Goal: Information Seeking & Learning: Learn about a topic

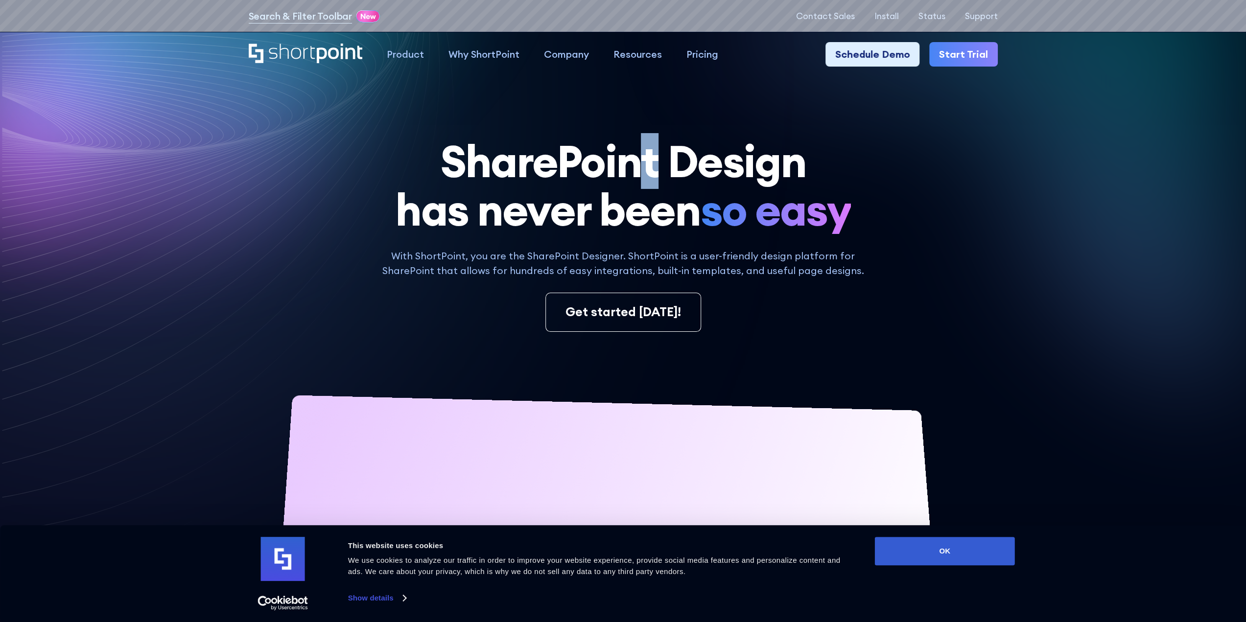
drag, startPoint x: 632, startPoint y: 153, endPoint x: 686, endPoint y: 184, distance: 62.5
click at [686, 184] on h1 "SharePoint Design has never been so easy" at bounding box center [623, 185] width 749 height 97
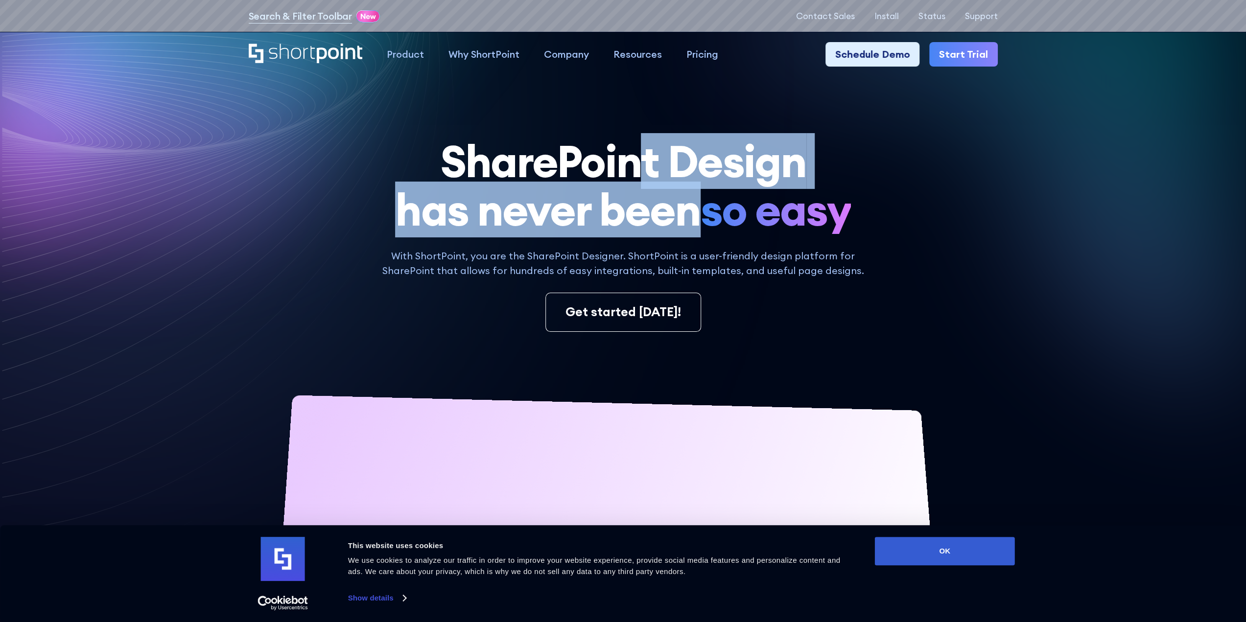
click at [686, 184] on h1 "SharePoint Design has never been so easy" at bounding box center [623, 185] width 749 height 97
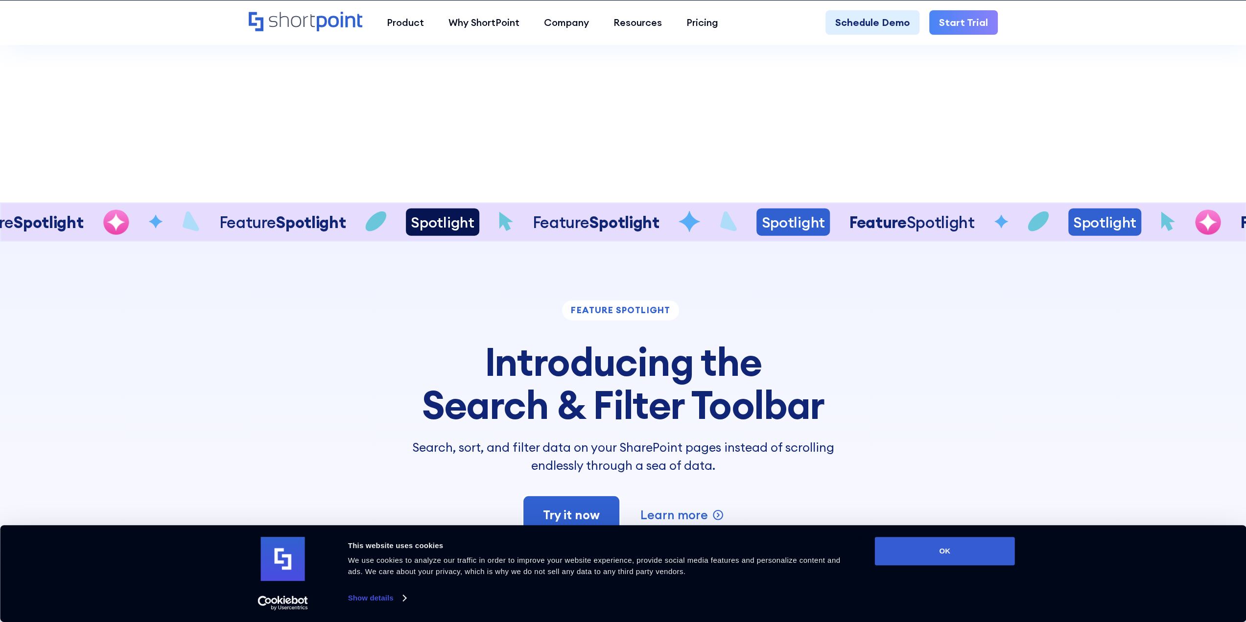
scroll to position [2301, 0]
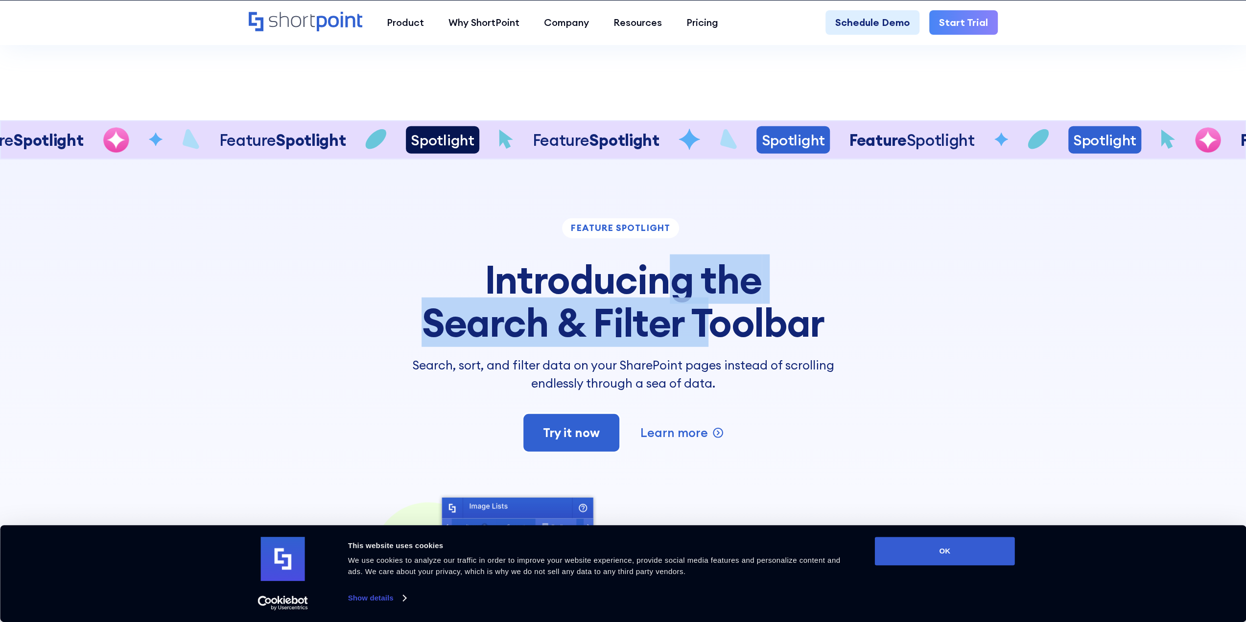
drag, startPoint x: 672, startPoint y: 294, endPoint x: 708, endPoint y: 327, distance: 48.9
click at [708, 327] on h3 "Introducing the Search & Filter Toolbar" at bounding box center [623, 301] width 459 height 86
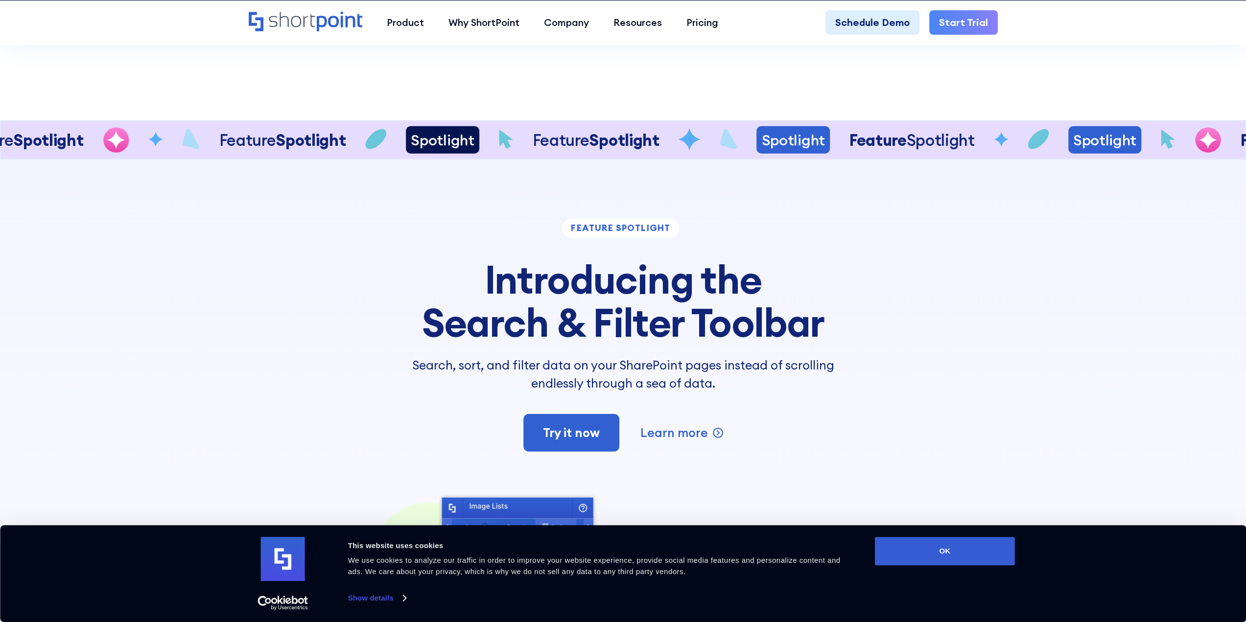
click at [731, 310] on h3 "Introducing the Search & Filter Toolbar" at bounding box center [623, 301] width 459 height 86
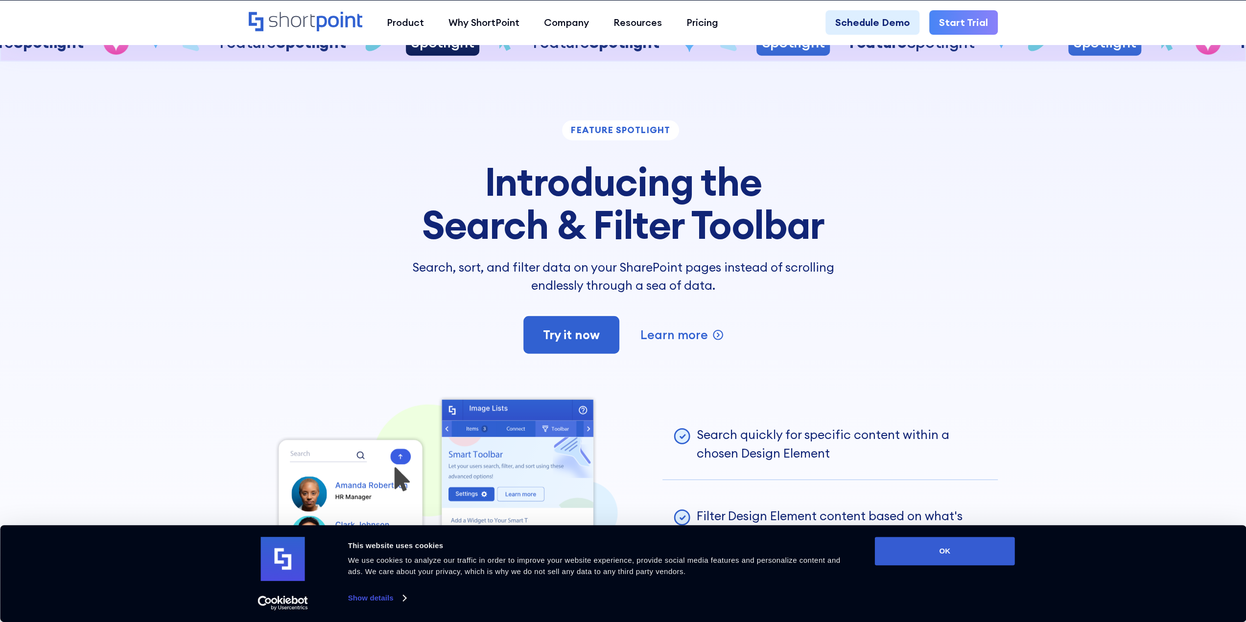
scroll to position [2594, 0]
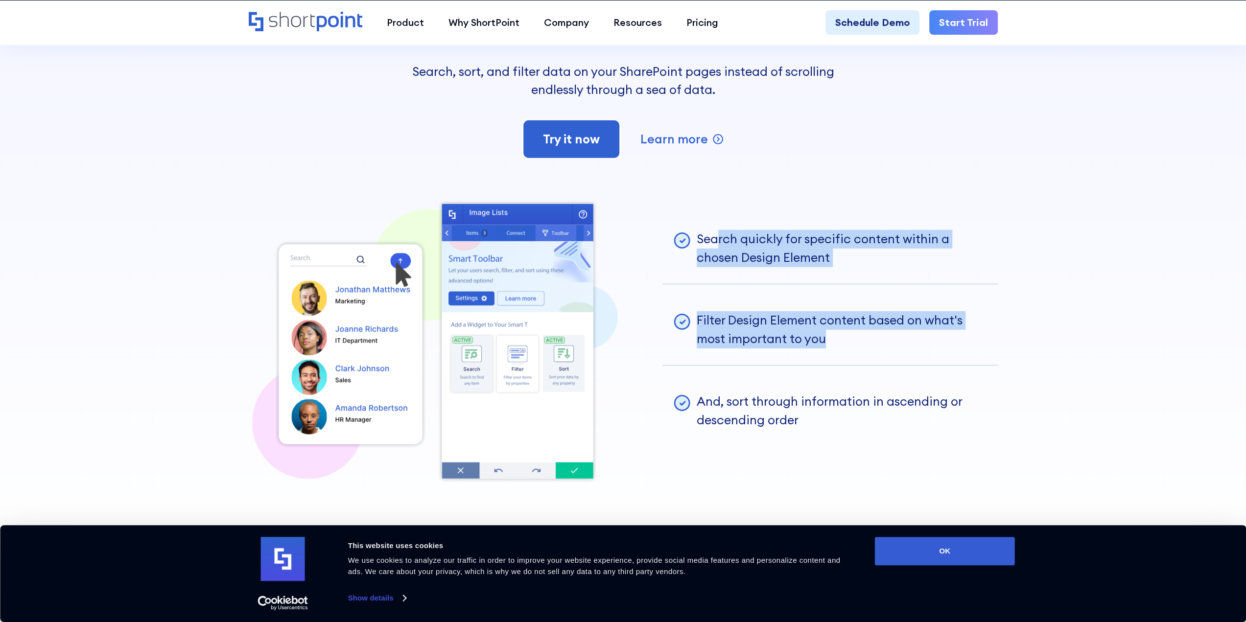
drag, startPoint x: 715, startPoint y: 244, endPoint x: 859, endPoint y: 335, distance: 170.7
click at [859, 335] on ul "Search quickly for specific content within a chosen Design Element Filter Desig…" at bounding box center [829, 330] width 335 height 262
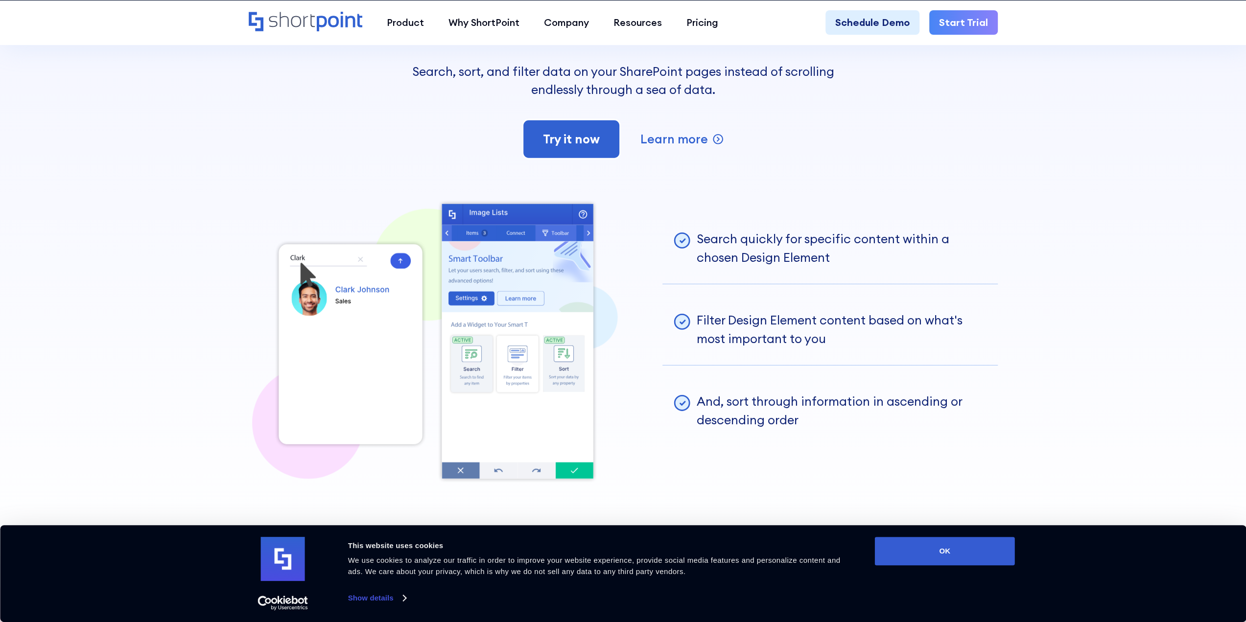
drag, startPoint x: 847, startPoint y: 403, endPoint x: 847, endPoint y: 409, distance: 5.4
click at [847, 409] on p "And, sort through information in ascending or descending order" at bounding box center [842, 411] width 291 height 37
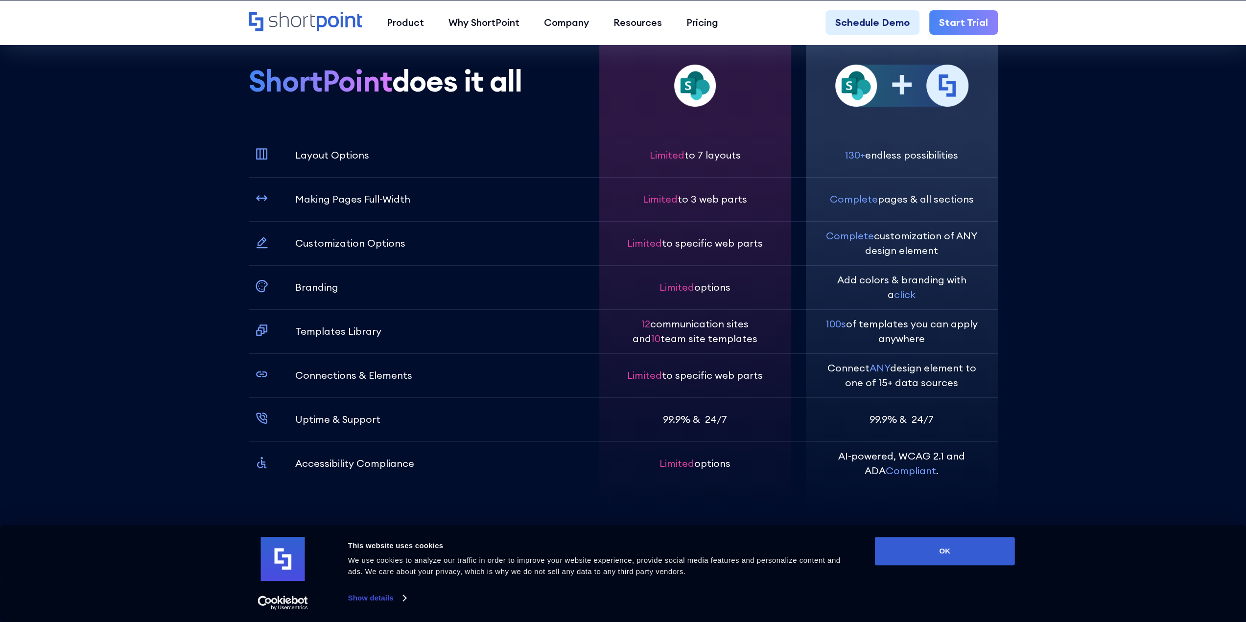
scroll to position [3671, 0]
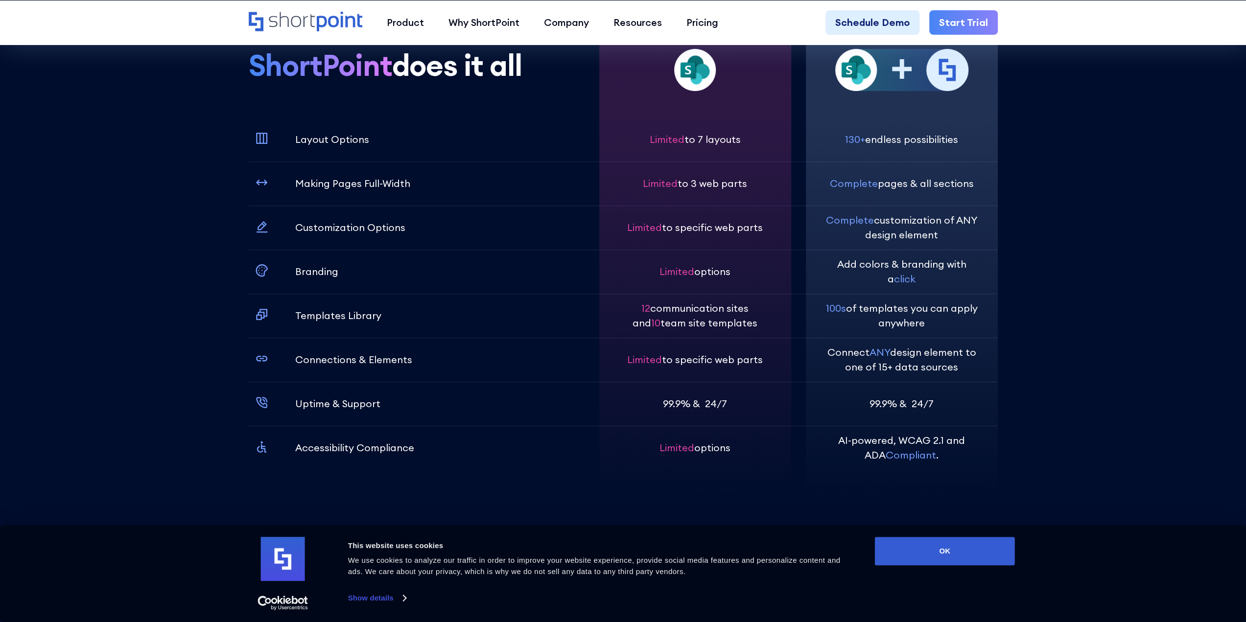
drag, startPoint x: 909, startPoint y: 213, endPoint x: 911, endPoint y: 224, distance: 11.4
click at [911, 224] on p "Complete customization of ANY design element" at bounding box center [901, 227] width 153 height 29
drag, startPoint x: 908, startPoint y: 256, endPoint x: 909, endPoint y: 274, distance: 17.6
click at [909, 272] on p "Add colors & branding with a click" at bounding box center [901, 271] width 153 height 29
click at [900, 311] on p "100s of templates you can apply anywhere" at bounding box center [901, 315] width 153 height 29
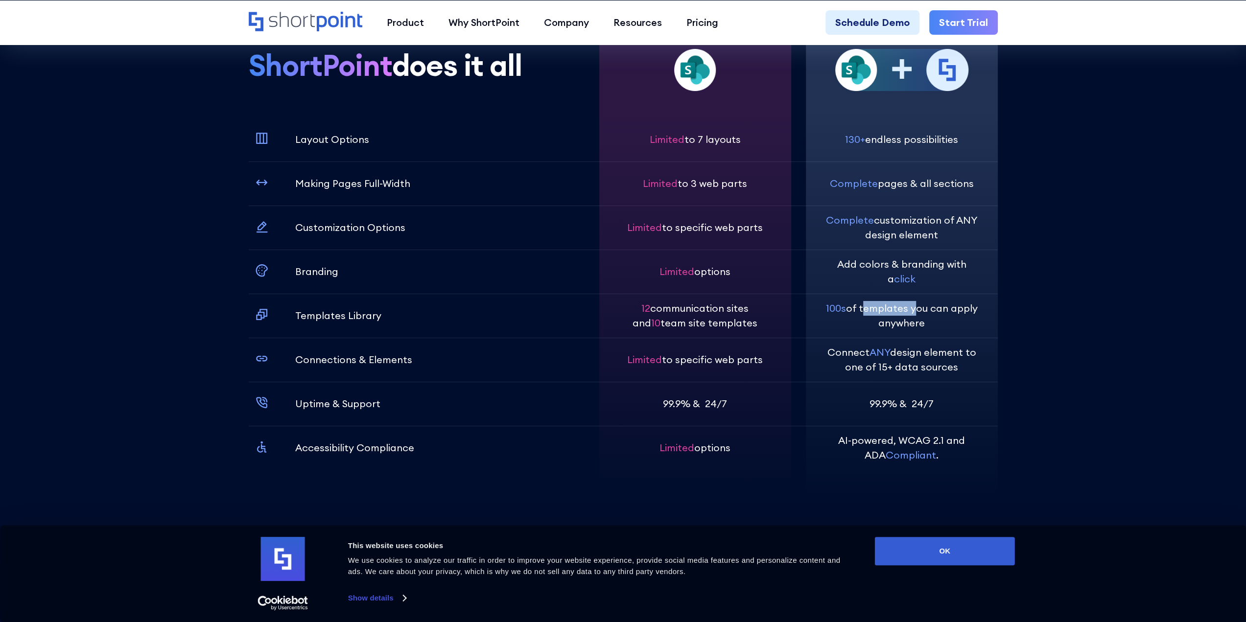
click at [900, 311] on p "100s of templates you can apply anywhere" at bounding box center [901, 315] width 153 height 29
click at [899, 321] on p "100s of templates you can apply anywhere" at bounding box center [901, 315] width 153 height 29
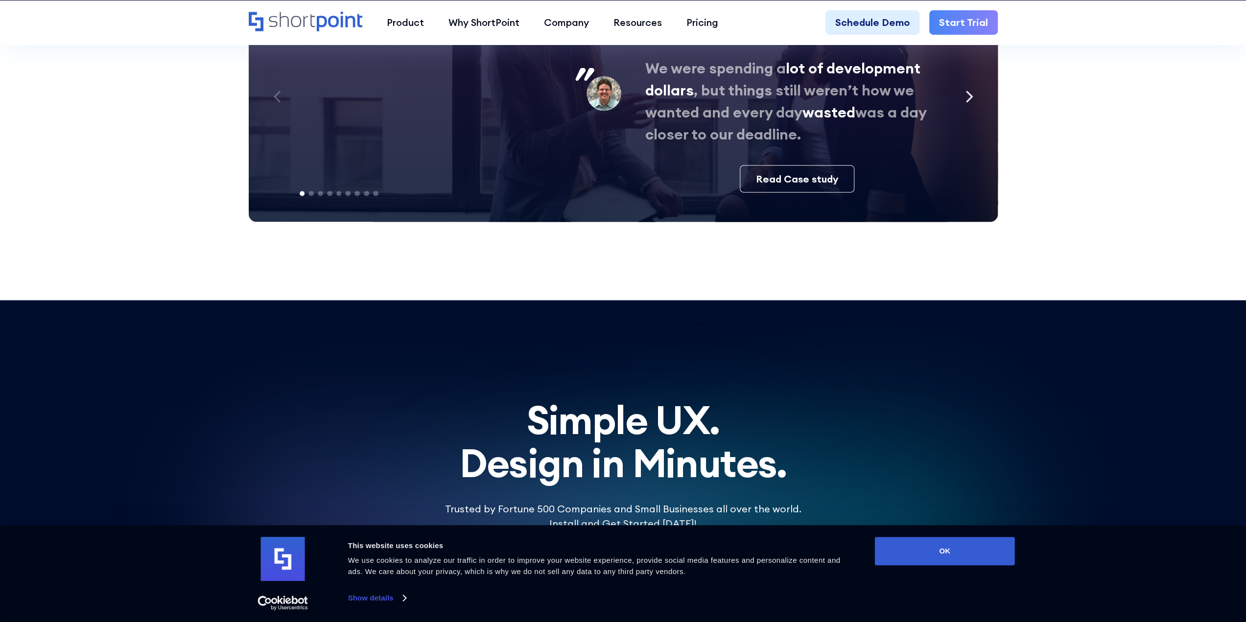
scroll to position [5678, 0]
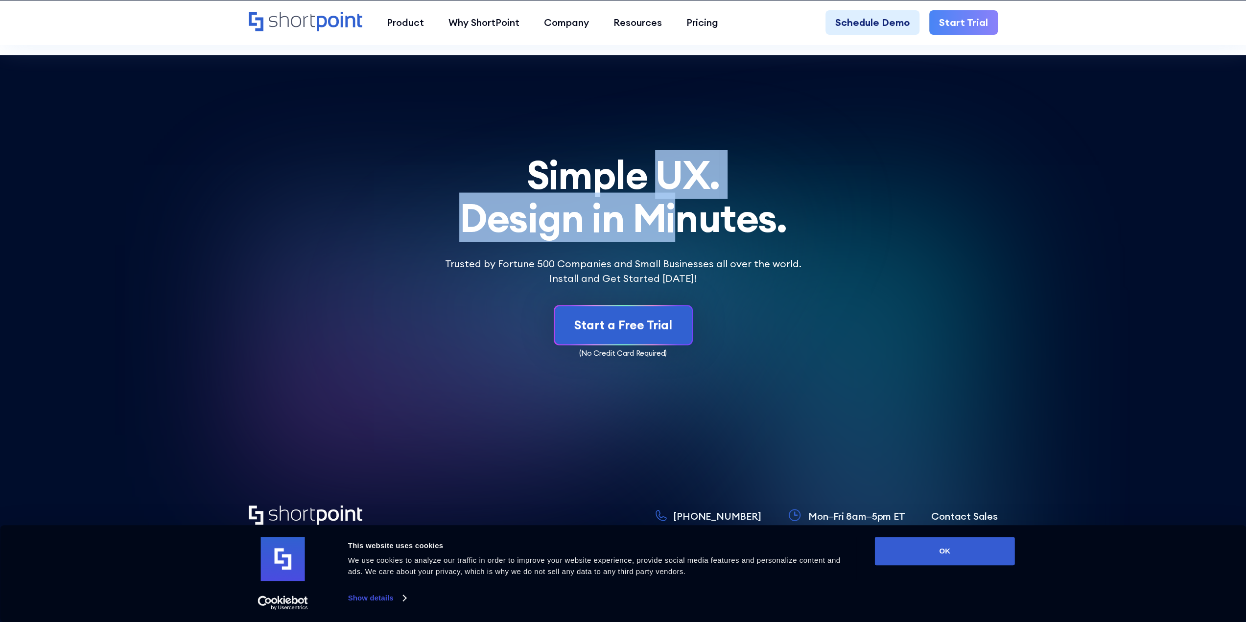
drag, startPoint x: 669, startPoint y: 168, endPoint x: 681, endPoint y: 209, distance: 42.9
click at [681, 209] on h2 "Simple UX. Design in Minutes." at bounding box center [623, 196] width 749 height 86
click at [681, 210] on h2 "Simple UX. Design in Minutes." at bounding box center [623, 196] width 749 height 86
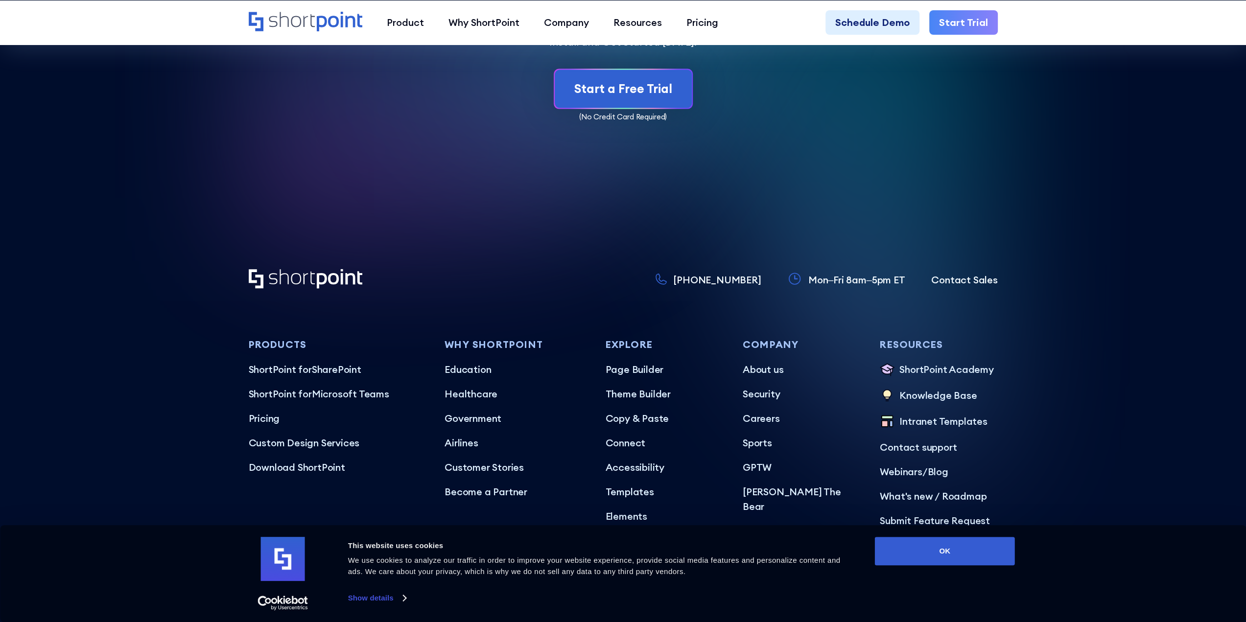
scroll to position [5972, 0]
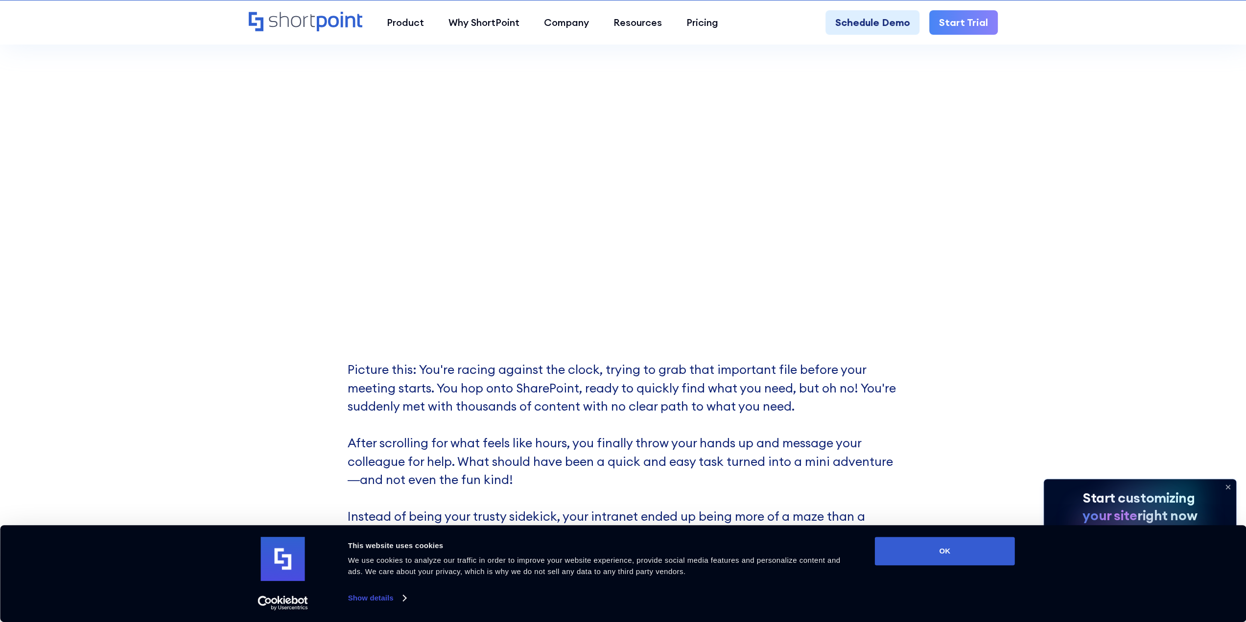
scroll to position [294, 0]
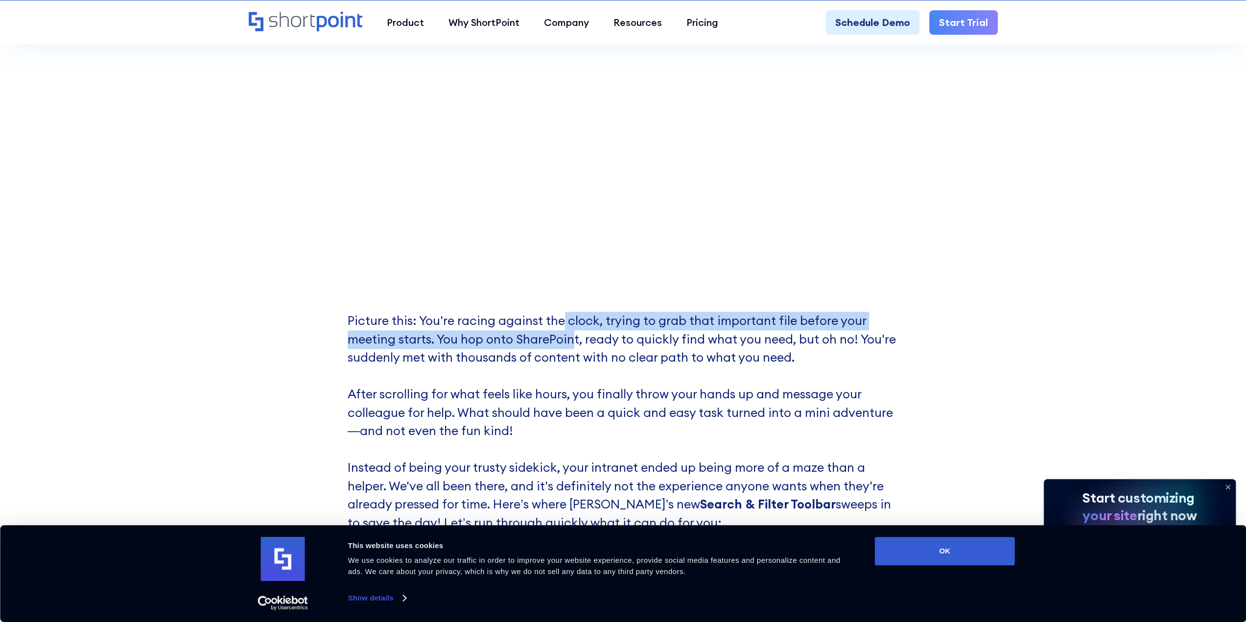
drag, startPoint x: 559, startPoint y: 323, endPoint x: 683, endPoint y: 358, distance: 129.7
click at [652, 355] on p "Picture this: You're racing against the clock, trying to grab that important fi…" at bounding box center [623, 431] width 551 height 239
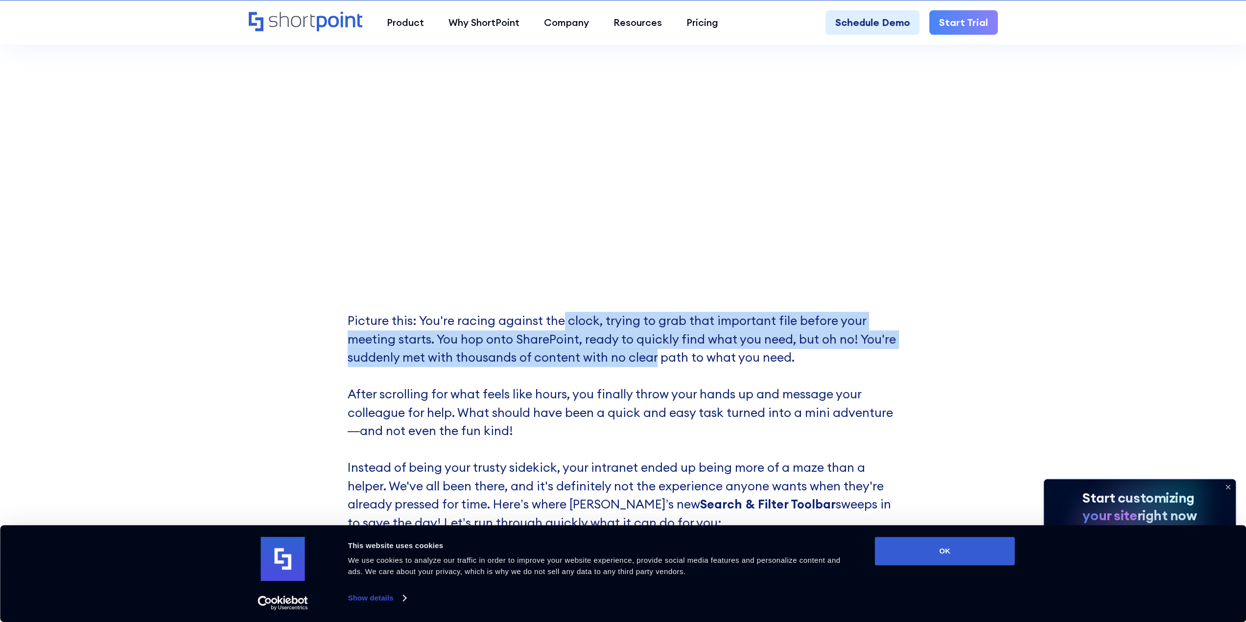
scroll to position [685, 0]
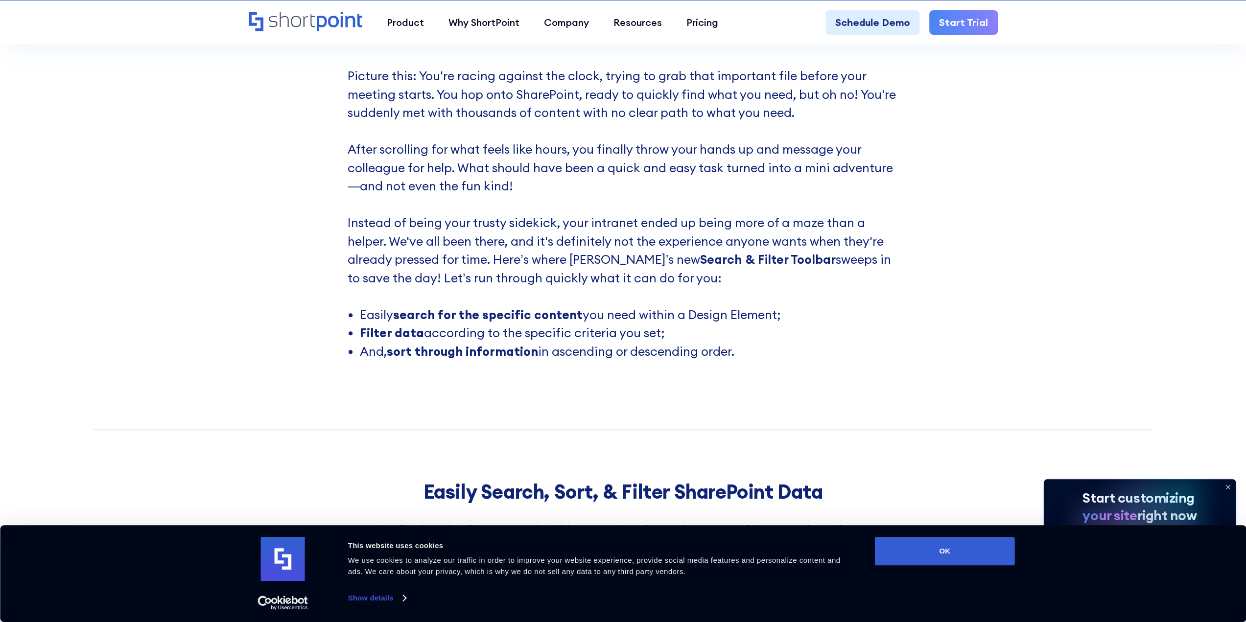
click at [681, 361] on li "And, sort through information in ascending or descending order." at bounding box center [629, 352] width 538 height 19
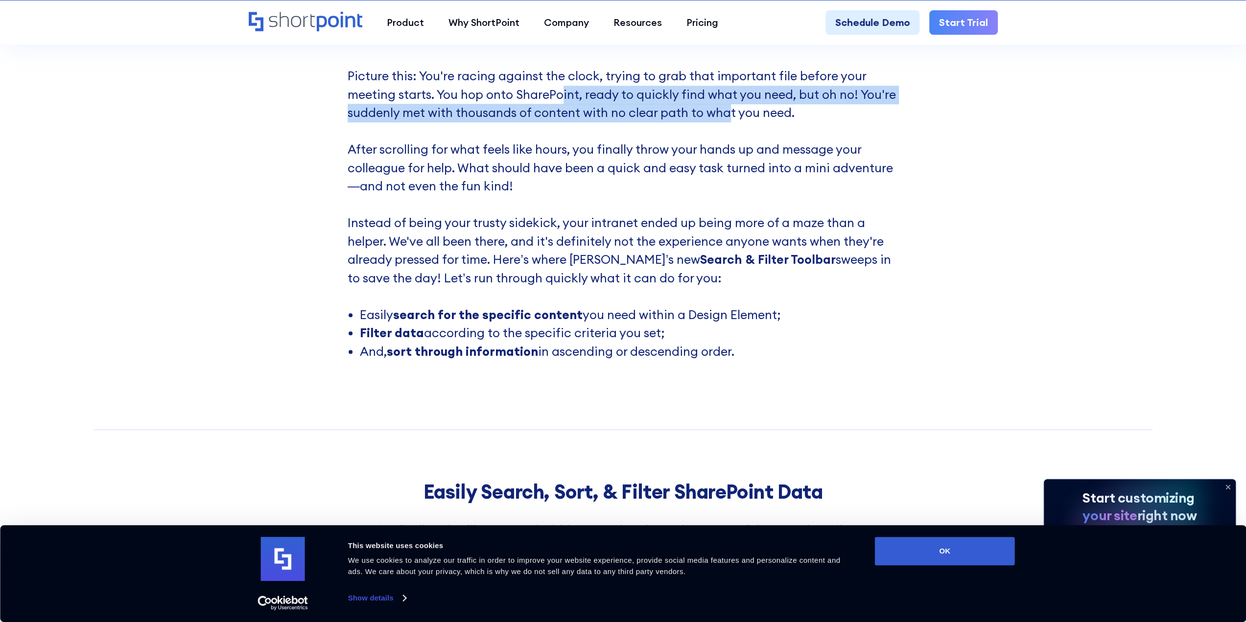
drag, startPoint x: 563, startPoint y: 91, endPoint x: 723, endPoint y: 110, distance: 161.2
click at [723, 110] on p "Picture this: You're racing against the clock, trying to grab that important fi…" at bounding box center [623, 186] width 551 height 239
drag, startPoint x: 687, startPoint y: 97, endPoint x: 738, endPoint y: 115, distance: 53.4
click at [738, 115] on p "Picture this: You're racing against the clock, trying to grab that important fi…" at bounding box center [623, 186] width 551 height 239
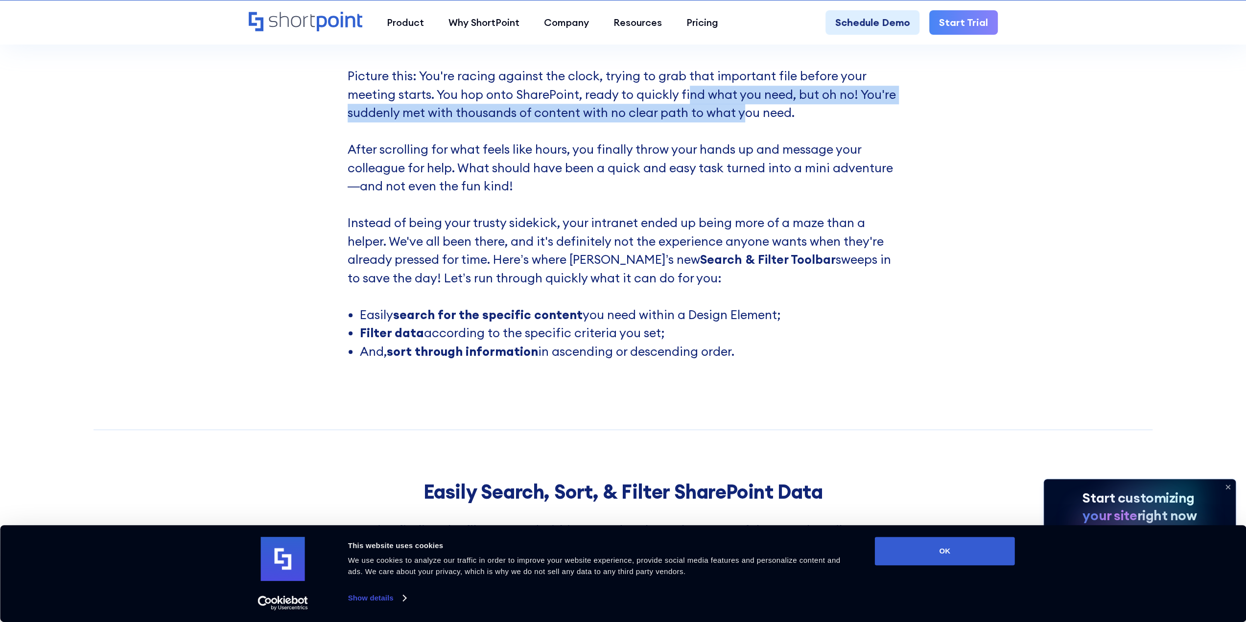
click at [738, 115] on p "Picture this: You're racing against the clock, trying to grab that important fi…" at bounding box center [623, 186] width 551 height 239
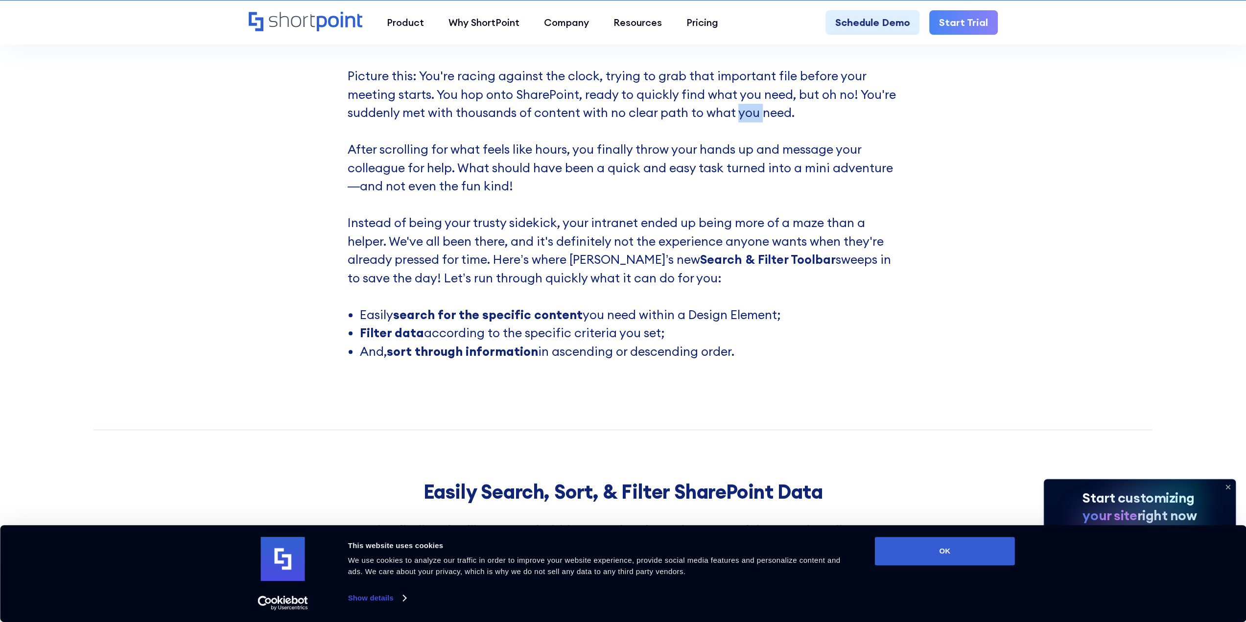
click at [738, 115] on p "Picture this: You're racing against the clock, trying to grab that important fi…" at bounding box center [623, 186] width 551 height 239
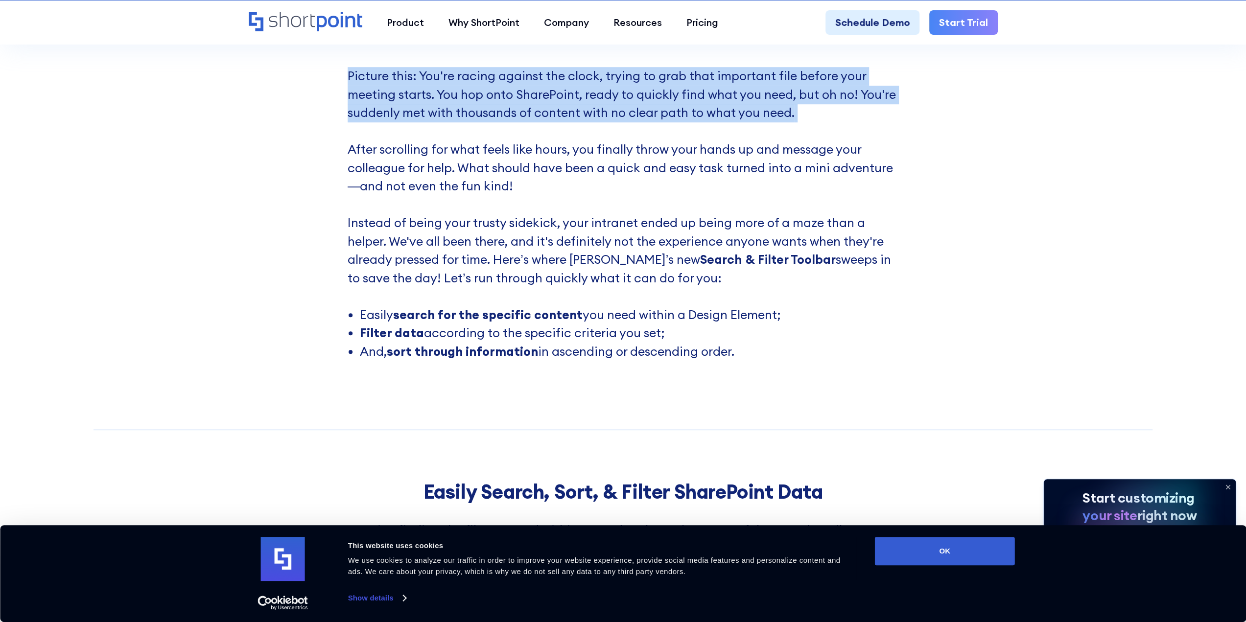
click at [738, 115] on p "Picture this: You're racing against the clock, trying to grab that important fi…" at bounding box center [623, 186] width 551 height 239
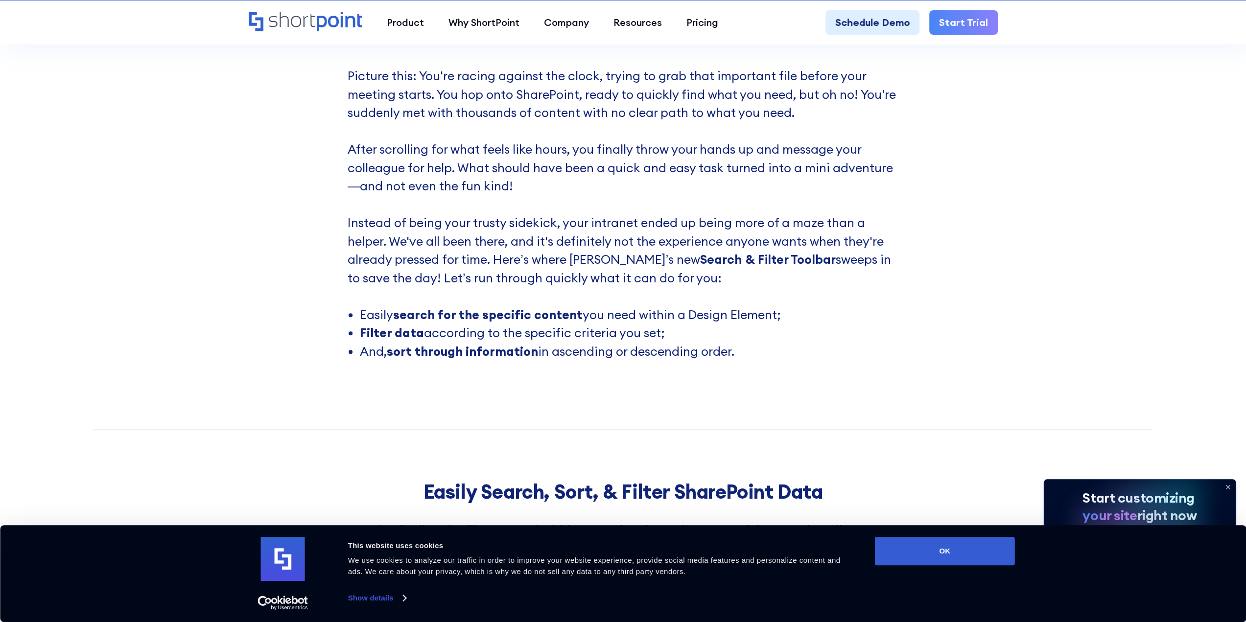
click at [729, 156] on p "Picture this: You're racing against the clock, trying to grab that important fi…" at bounding box center [623, 186] width 551 height 239
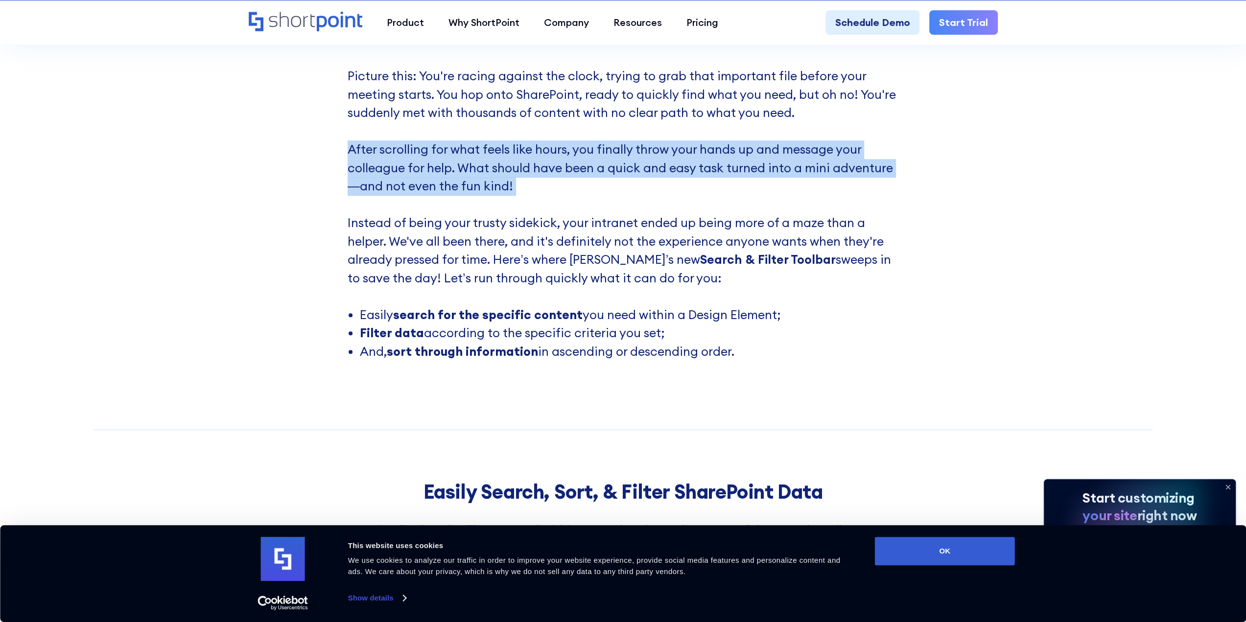
click at [729, 156] on p "Picture this: You're racing against the clock, trying to grab that important fi…" at bounding box center [623, 186] width 551 height 239
click at [729, 162] on p "Picture this: You're racing against the clock, trying to grab that important fi…" at bounding box center [623, 186] width 551 height 239
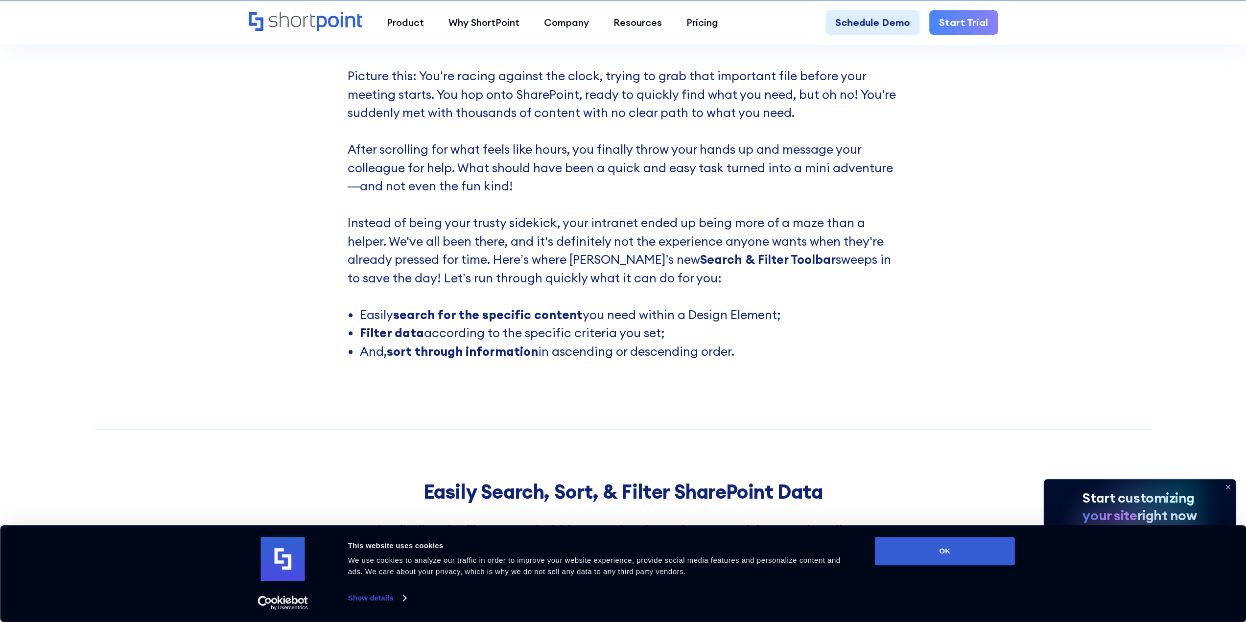
click at [724, 222] on p "Picture this: You're racing against the clock, trying to grab that important fi…" at bounding box center [623, 186] width 551 height 239
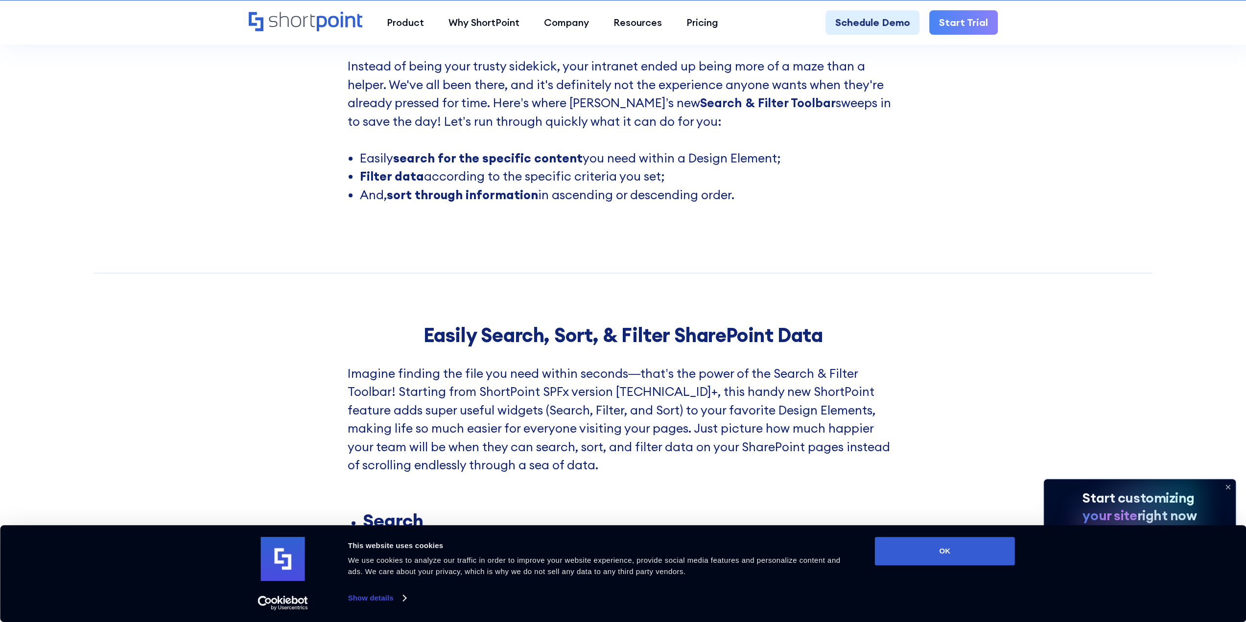
scroll to position [930, 0]
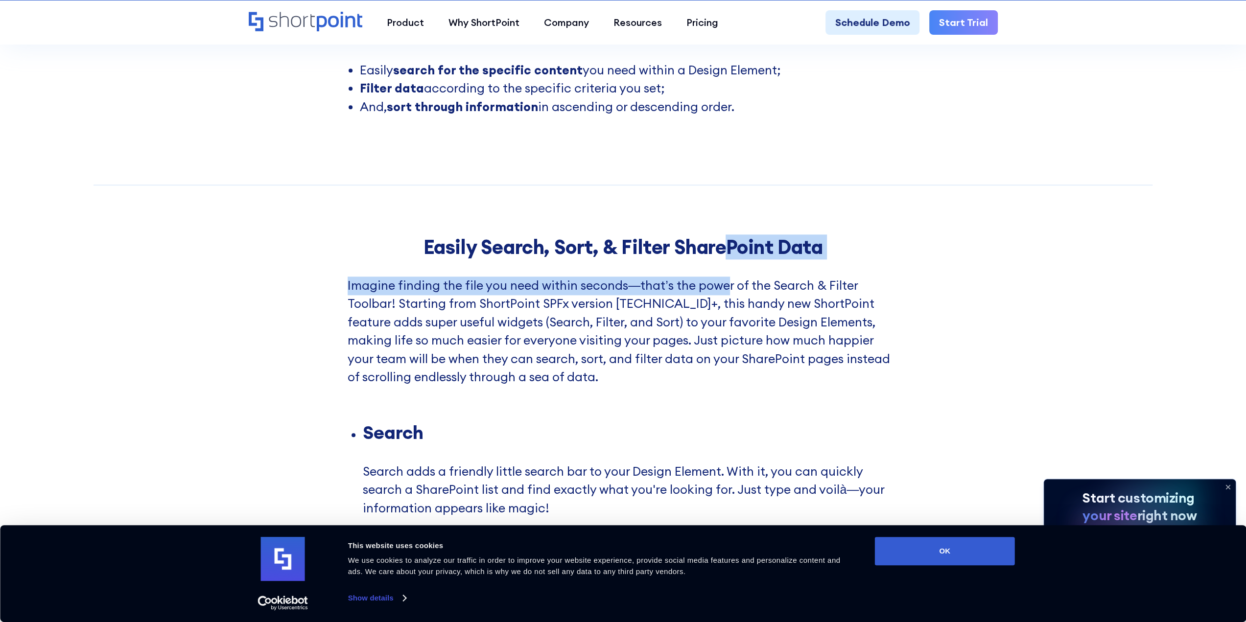
drag, startPoint x: 722, startPoint y: 274, endPoint x: 723, endPoint y: 289, distance: 15.2
click at [723, 289] on p "Imagine finding the file you need within seconds—that’s the power of the Search…" at bounding box center [623, 350] width 551 height 147
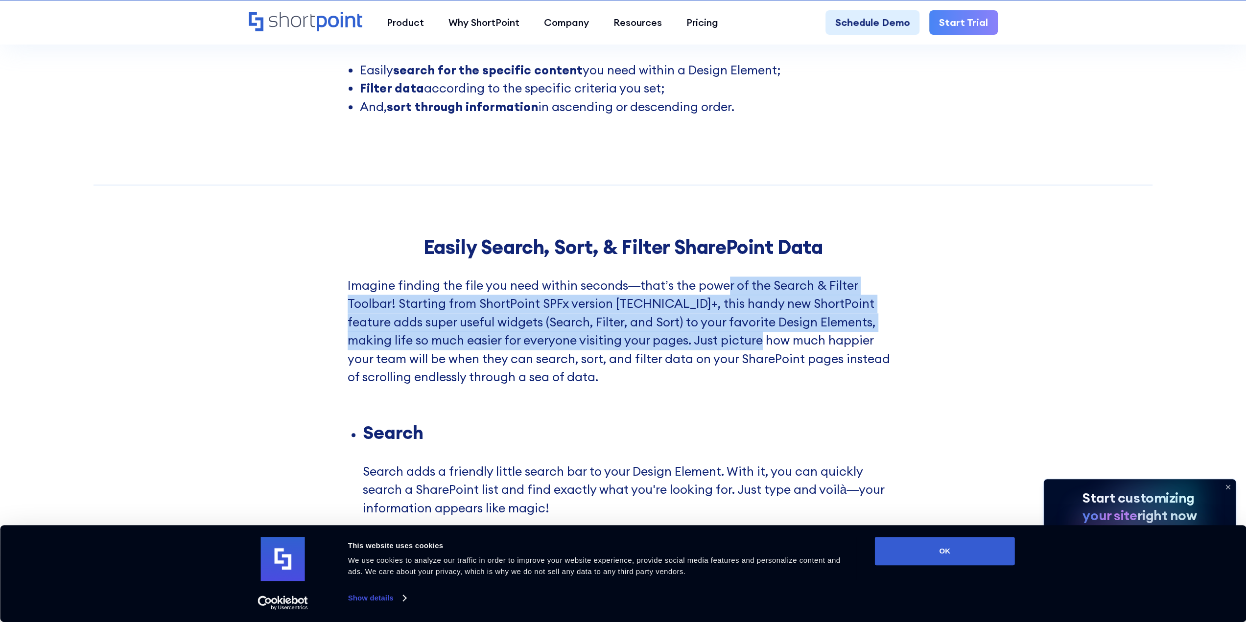
drag, startPoint x: 723, startPoint y: 289, endPoint x: 721, endPoint y: 333, distance: 44.1
click at [721, 333] on p "Imagine finding the file you need within seconds—that’s the power of the Search…" at bounding box center [623, 350] width 551 height 147
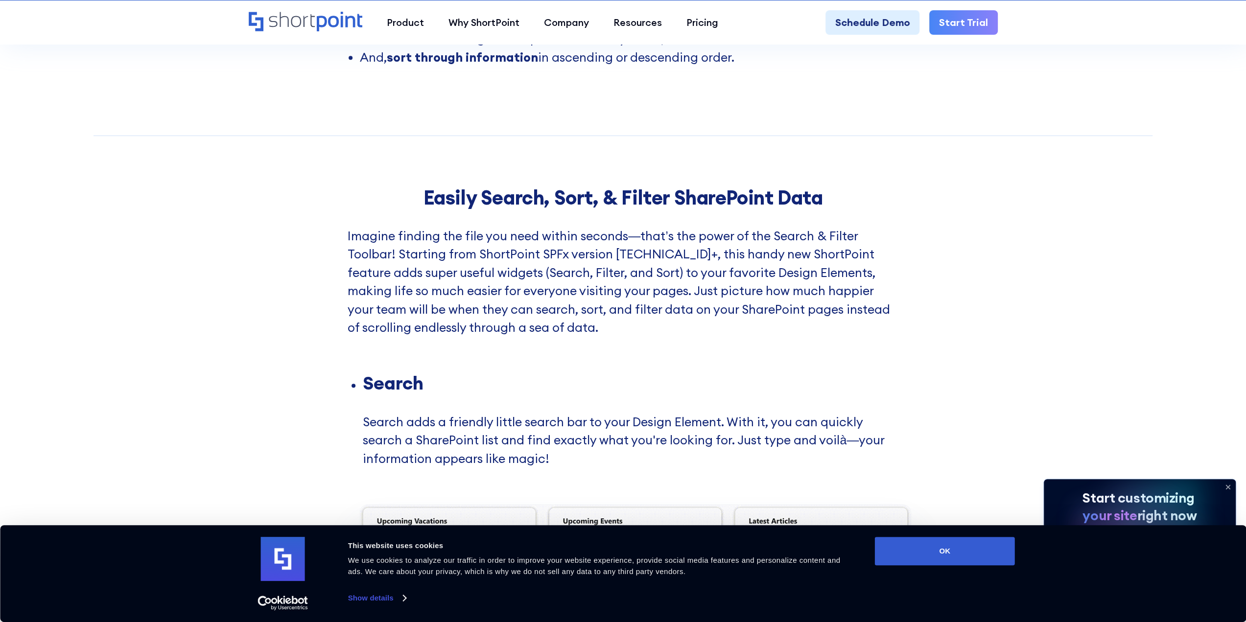
scroll to position [1028, 0]
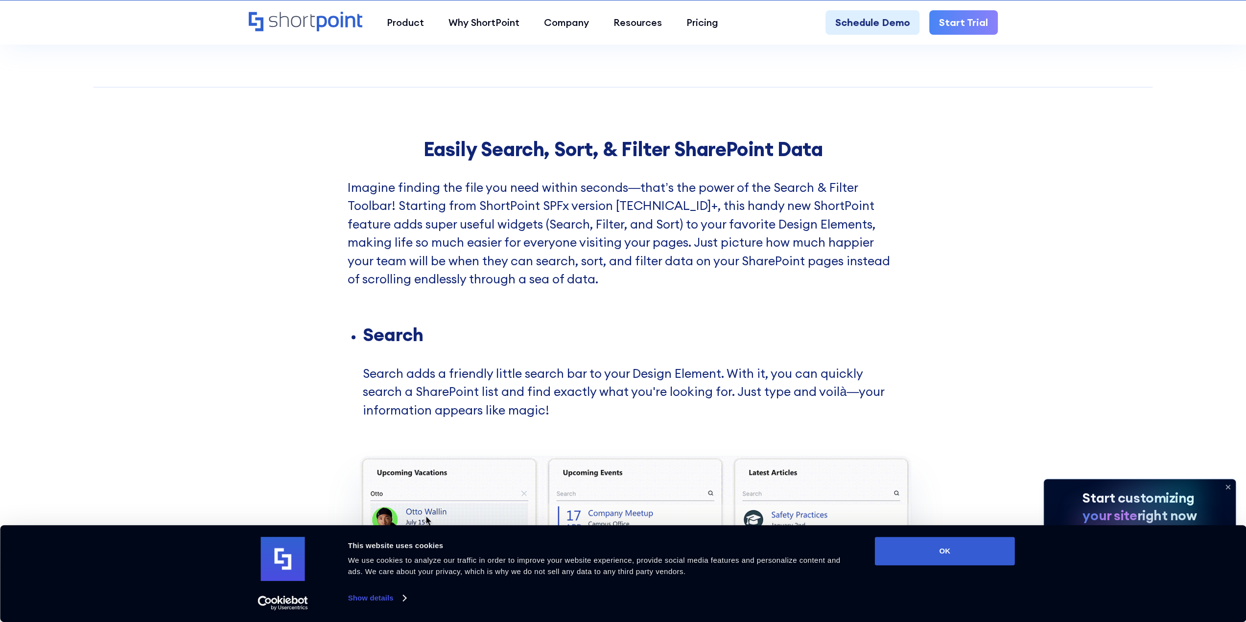
click at [718, 326] on li "Search Search adds a friendly little search bar to your Design Element. With it…" at bounding box center [631, 391] width 536 height 131
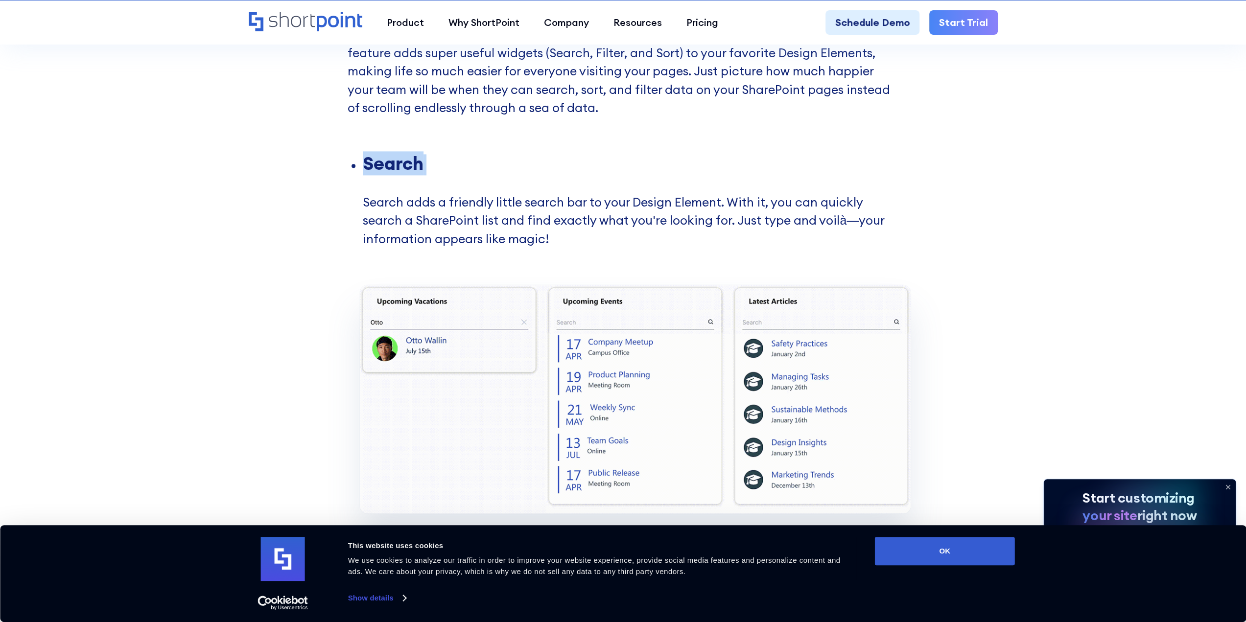
scroll to position [1224, 0]
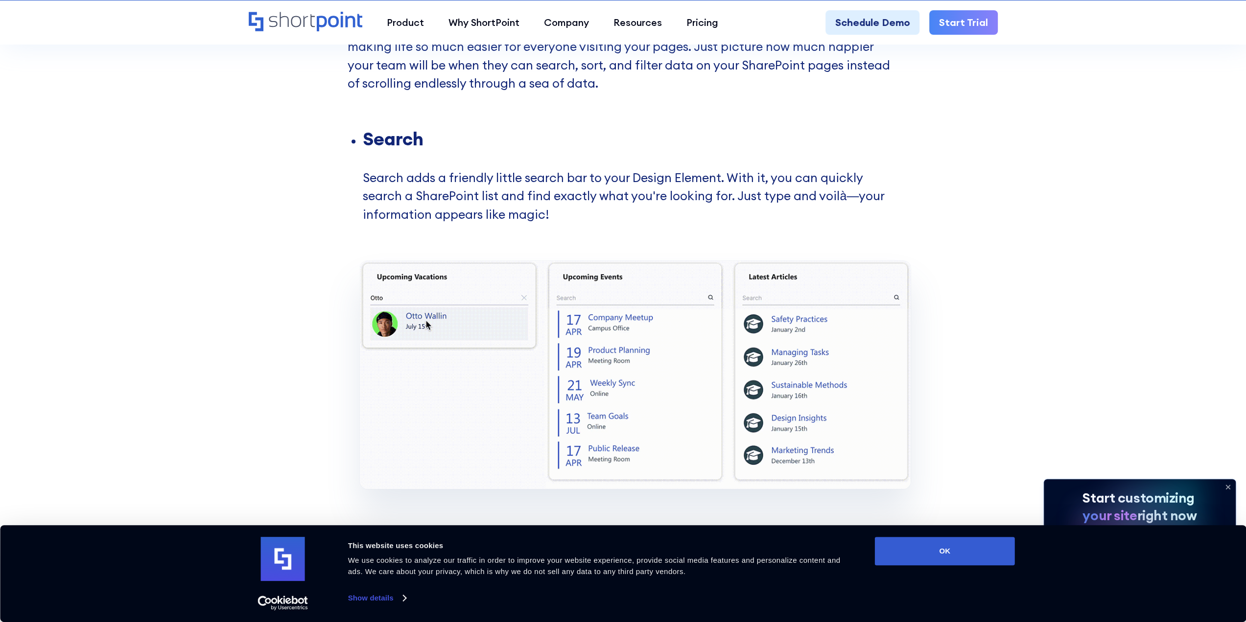
click at [659, 213] on li "Search Search adds a friendly little search bar to your Design Element. With it…" at bounding box center [631, 195] width 536 height 131
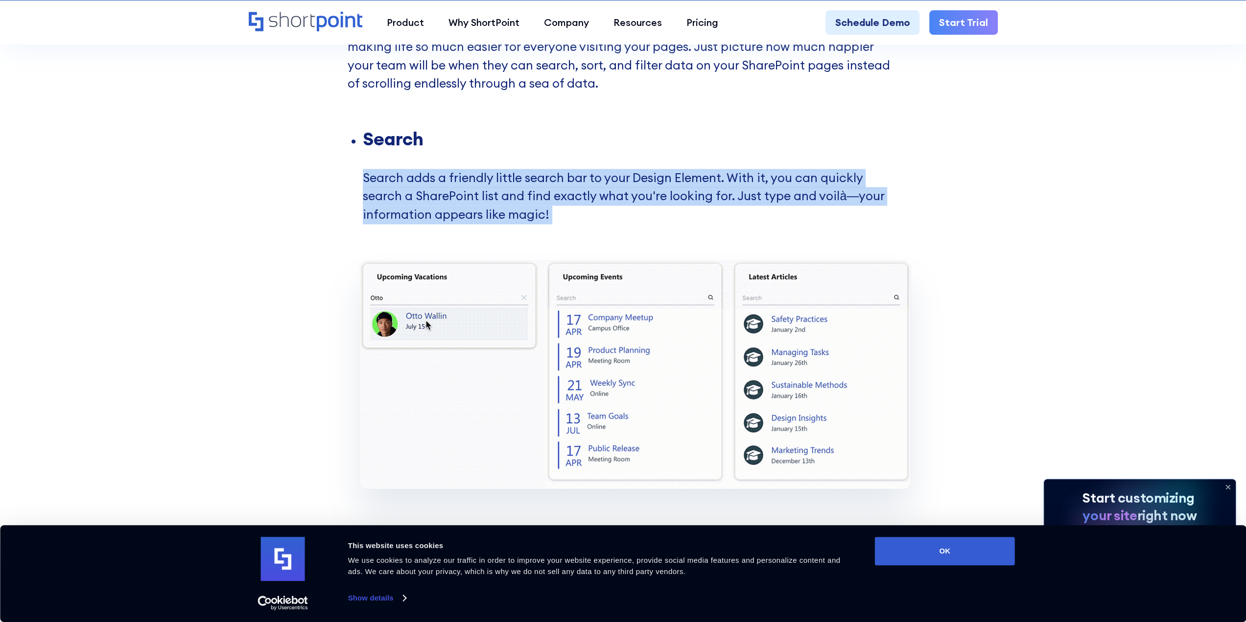
click at [659, 213] on li "Search Search adds a friendly little search bar to your Design Element. With it…" at bounding box center [631, 195] width 536 height 131
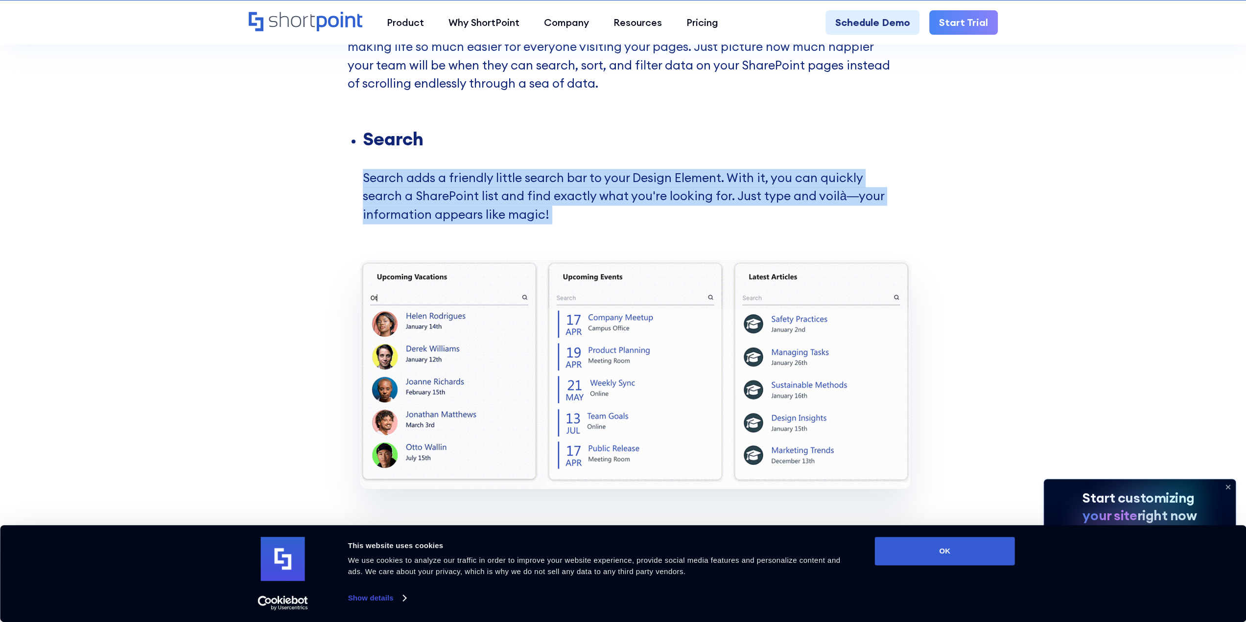
click at [659, 213] on li "Search Search adds a friendly little search bar to your Design Element. With it…" at bounding box center [631, 195] width 536 height 131
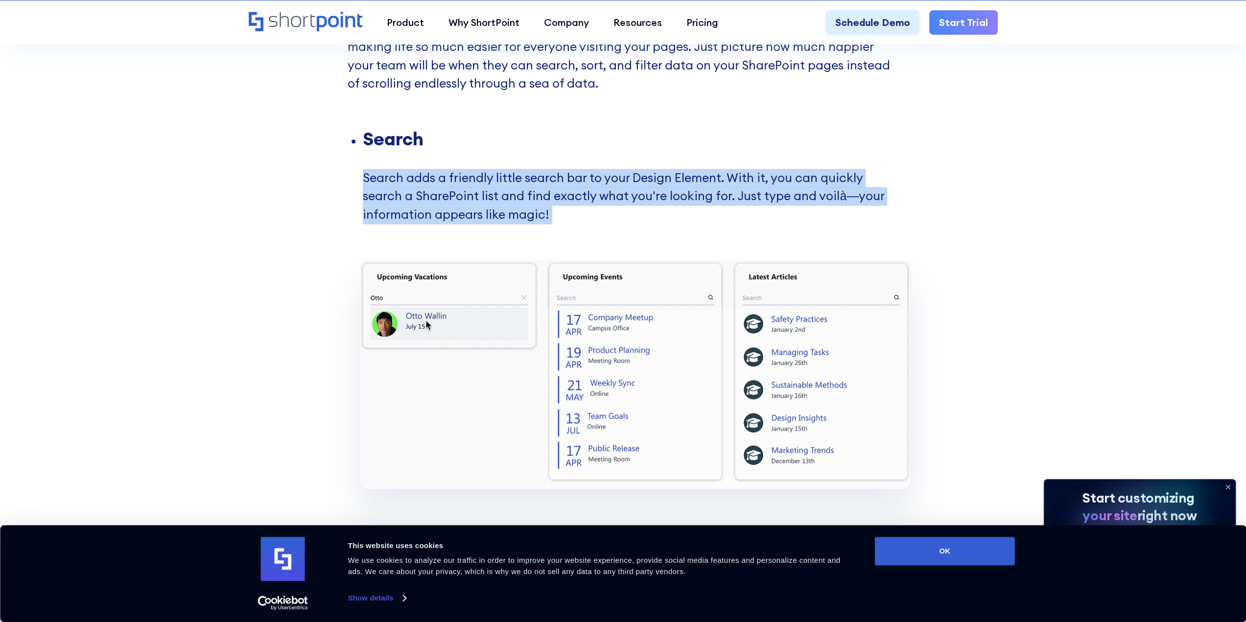
click at [701, 196] on li "Search Search adds a friendly little search bar to your Design Element. With it…" at bounding box center [631, 195] width 536 height 131
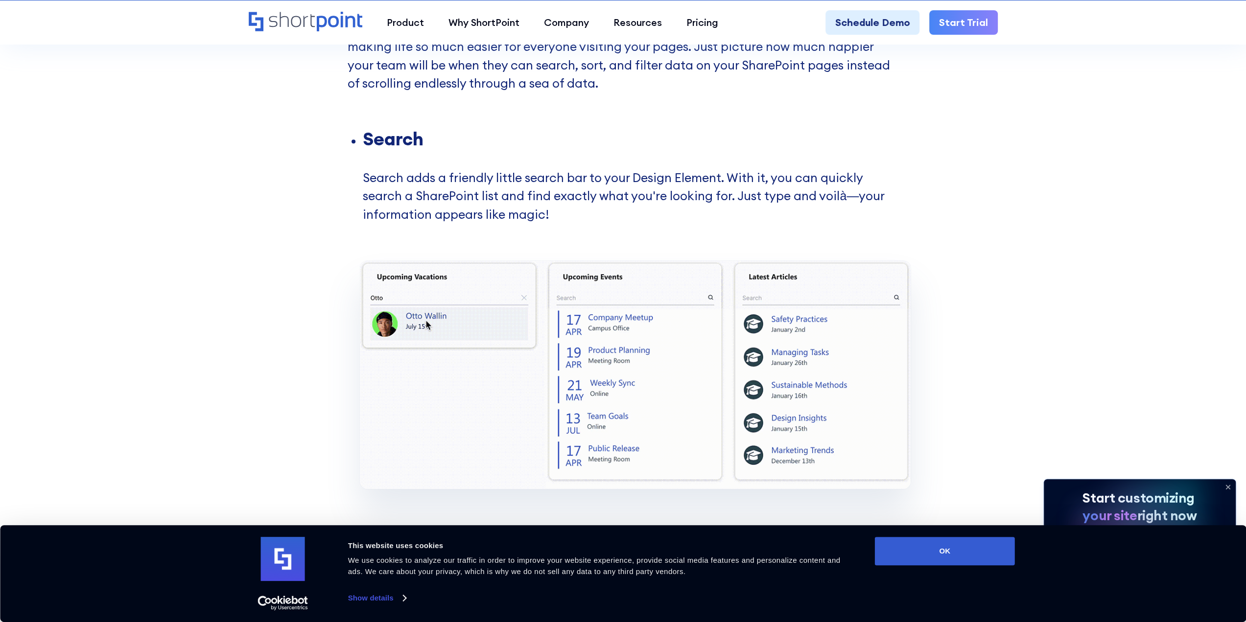
click at [701, 196] on li "Search Search adds a friendly little search bar to your Design Element. With it…" at bounding box center [631, 195] width 536 height 131
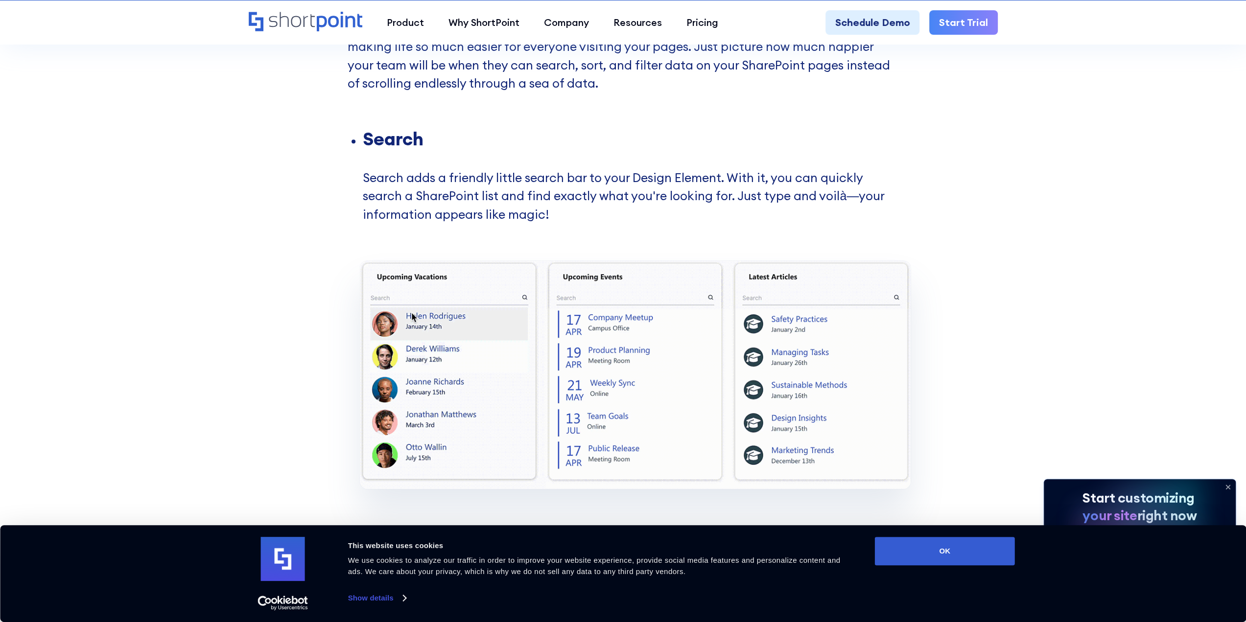
click at [701, 196] on li "Search Search adds a friendly little search bar to your Design Element. With it…" at bounding box center [631, 195] width 536 height 131
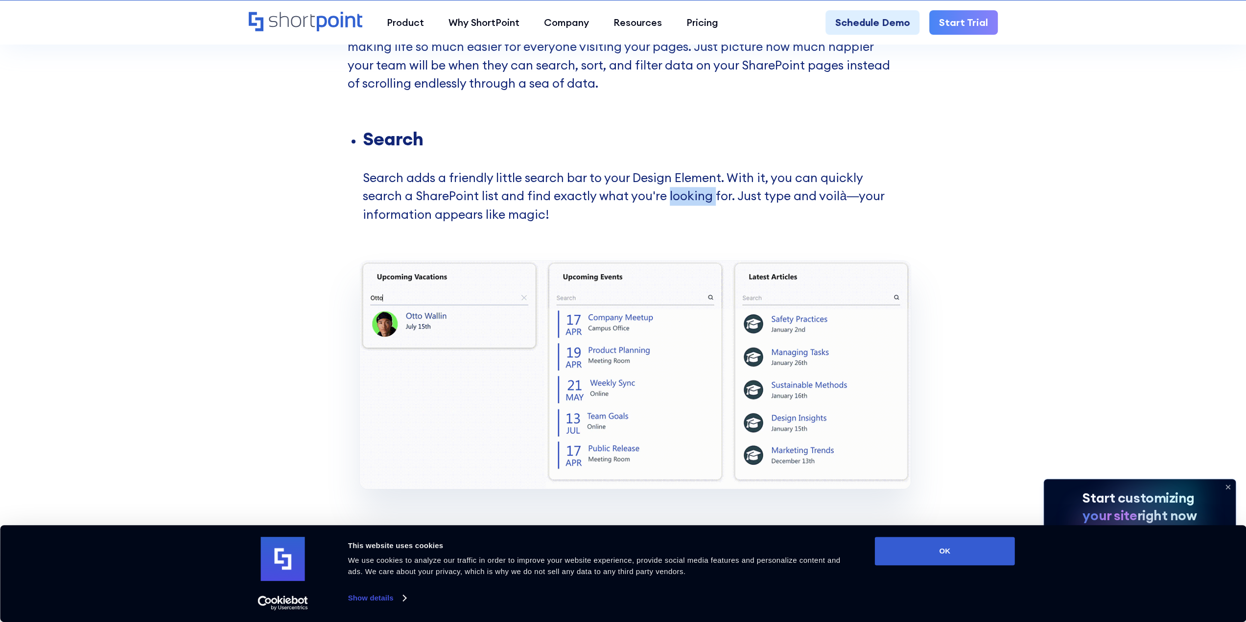
click at [701, 196] on li "Search Search adds a friendly little search bar to your Design Element. With it…" at bounding box center [631, 195] width 536 height 131
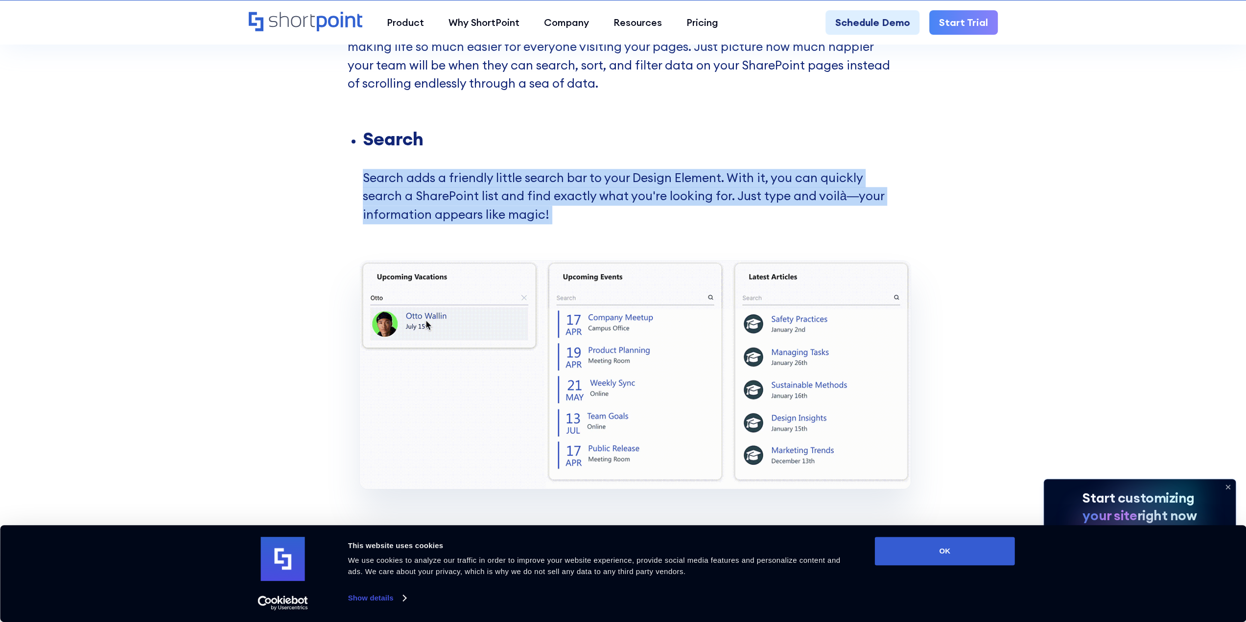
click at [701, 196] on li "Search Search adds a friendly little search bar to your Design Element. With it…" at bounding box center [631, 195] width 536 height 131
click at [704, 194] on li "Search Search adds a friendly little search bar to your Design Element. With it…" at bounding box center [631, 195] width 536 height 131
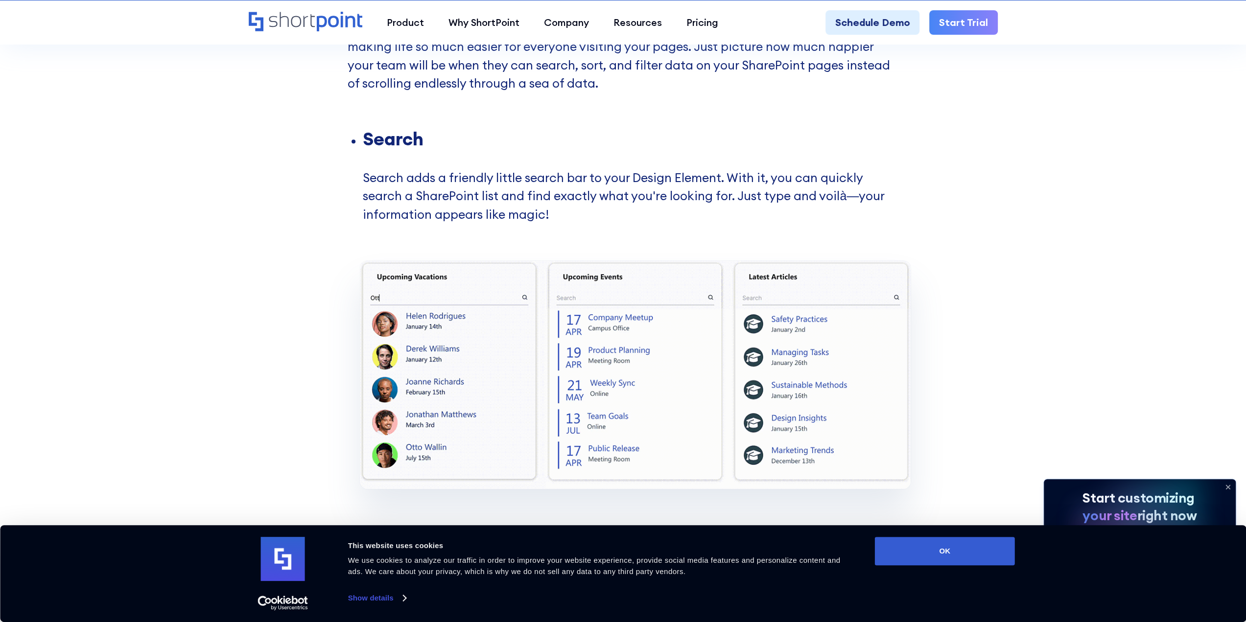
click at [704, 194] on li "Search Search adds a friendly little search bar to your Design Element. With it…" at bounding box center [631, 195] width 536 height 131
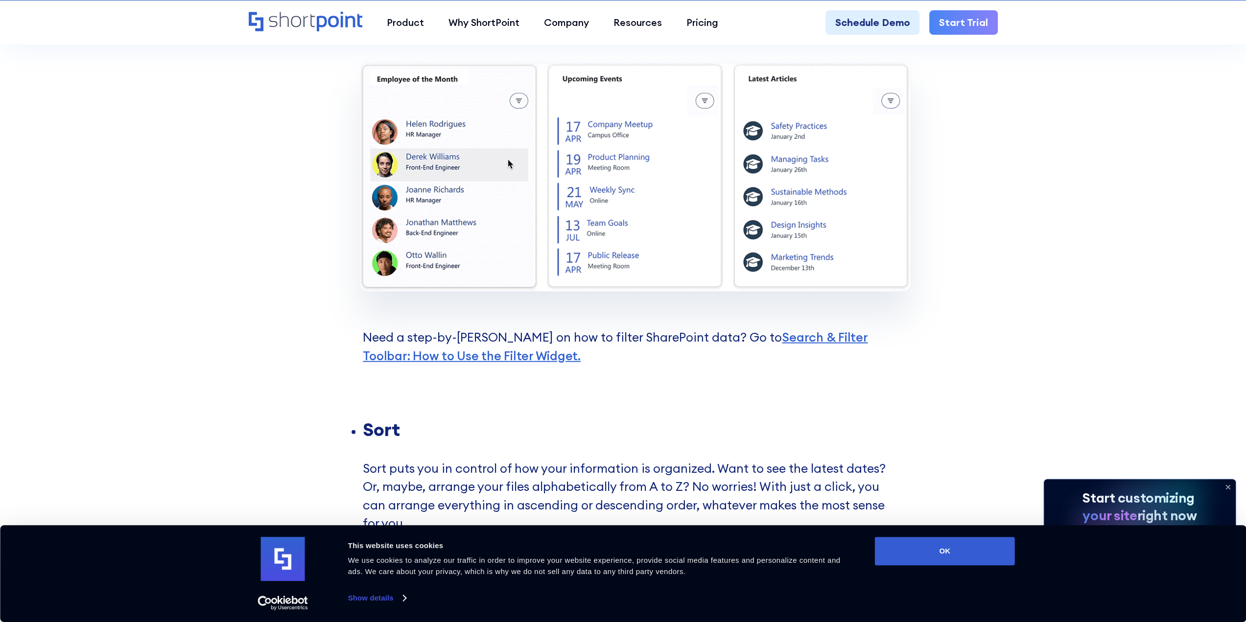
scroll to position [2105, 0]
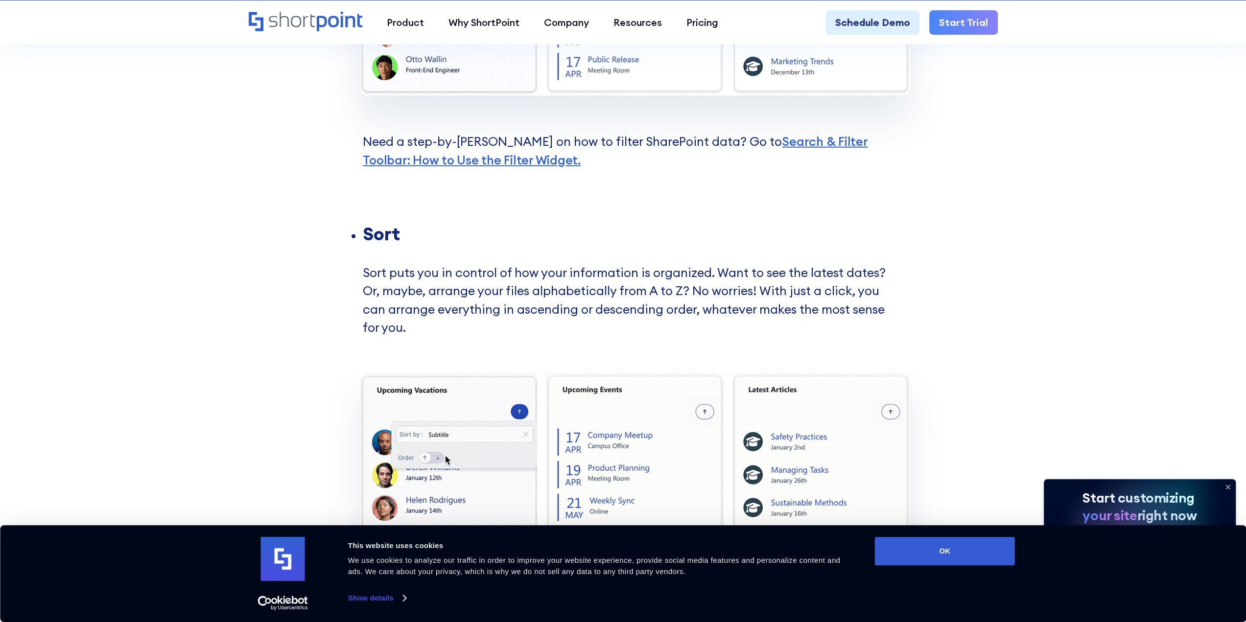
click at [685, 290] on li "Sort Sort puts you in control of how your information is organized. Want to see…" at bounding box center [631, 299] width 536 height 149
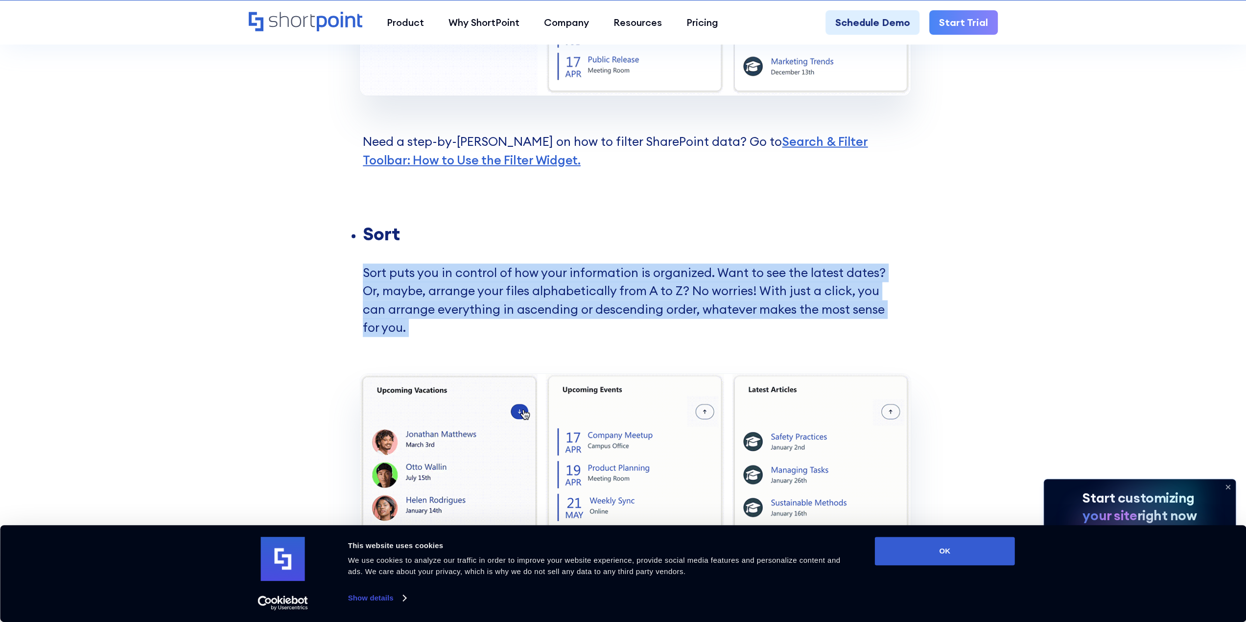
click at [685, 290] on li "Sort Sort puts you in control of how your information is organized. Want to see…" at bounding box center [631, 299] width 536 height 149
click at [734, 298] on li "Sort Sort puts you in control of how your information is organized. Want to see…" at bounding box center [631, 299] width 536 height 149
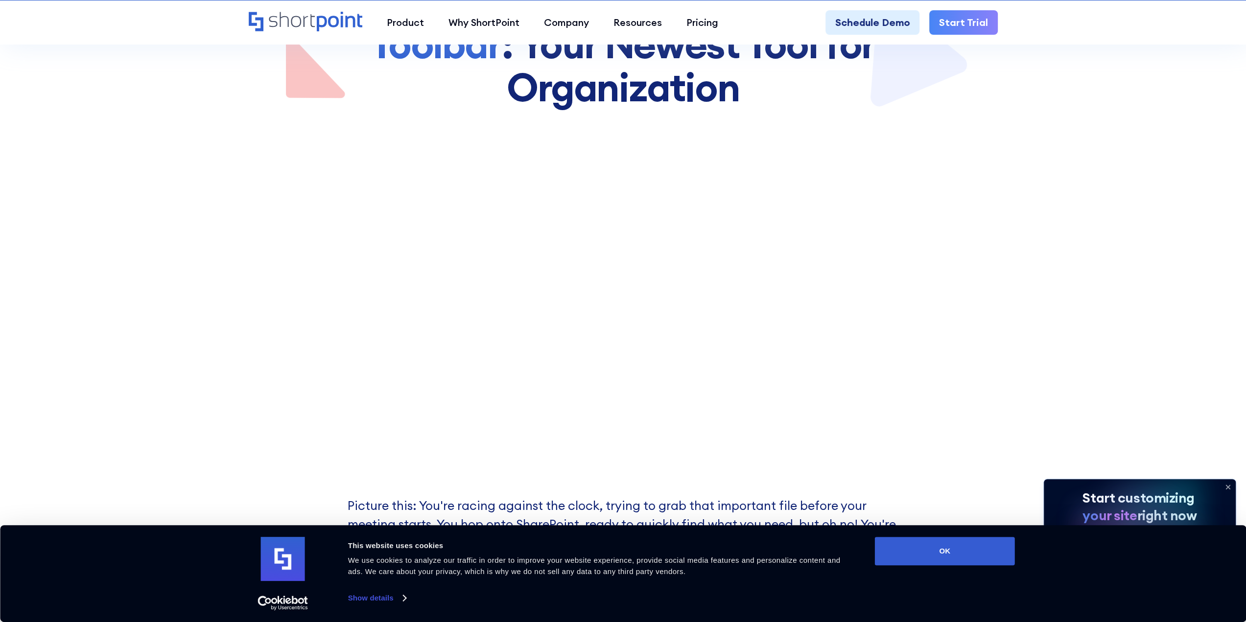
scroll to position [0, 0]
